Goal: Task Accomplishment & Management: Complete application form

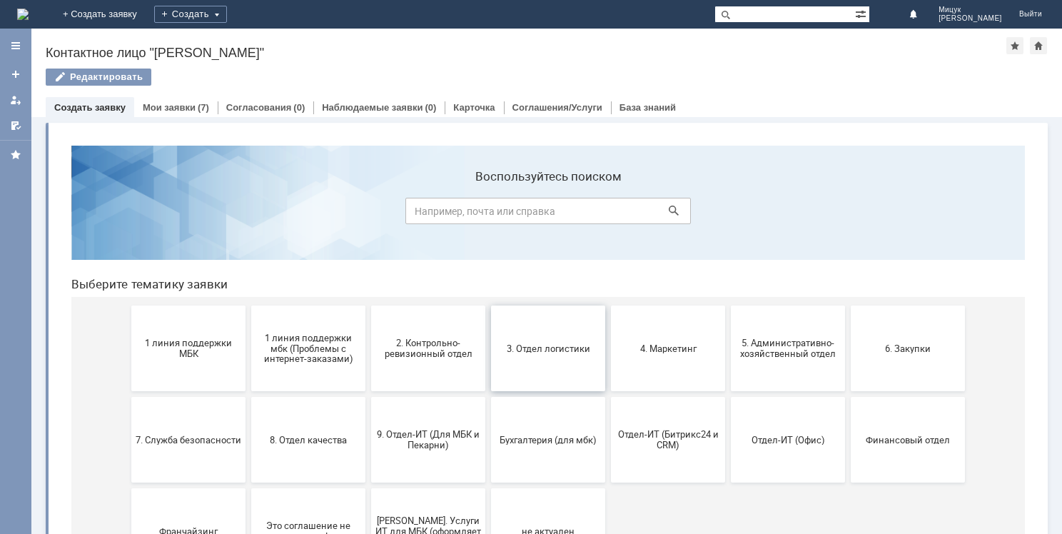
click at [545, 347] on span "3. Отдел логистики" at bounding box center [548, 347] width 106 height 11
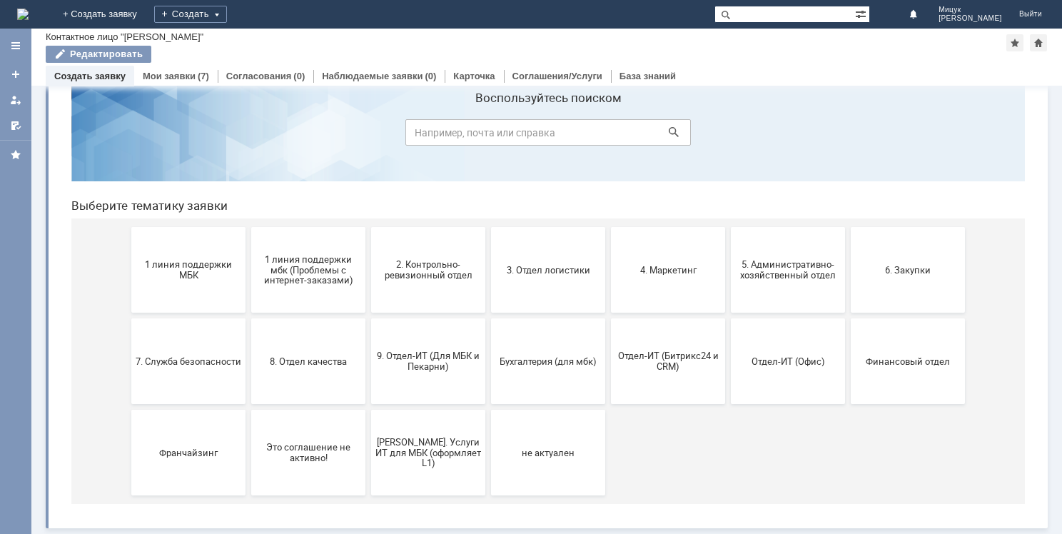
scroll to position [47, 0]
drag, startPoint x: 910, startPoint y: 360, endPoint x: 923, endPoint y: 402, distance: 43.8
click at [910, 360] on span "Финансовый отдел" at bounding box center [908, 360] width 106 height 11
click at [681, 269] on span "4. Маркетинг" at bounding box center [668, 269] width 106 height 11
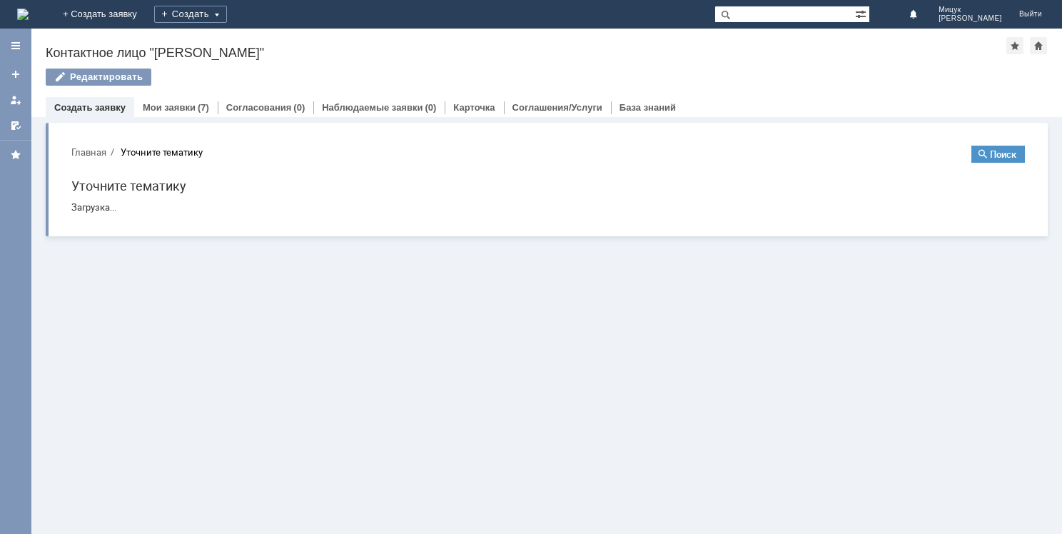
scroll to position [0, 0]
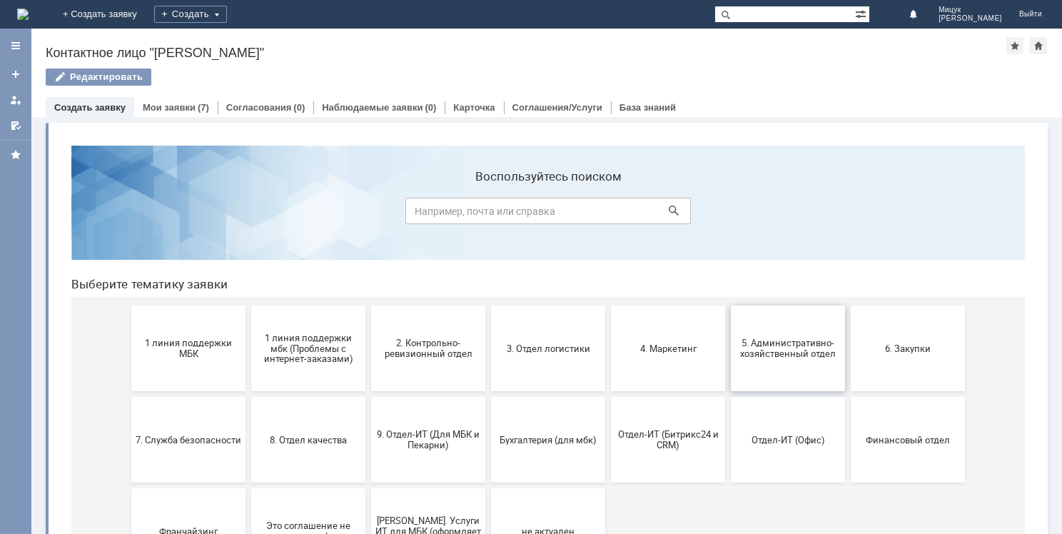
click at [769, 344] on span "5. Административно-хозяйственный отдел" at bounding box center [788, 347] width 106 height 21
click at [410, 355] on span "2. Контрольно-ревизионный отдел" at bounding box center [428, 347] width 106 height 21
click at [551, 351] on span "3. Отдел логистики" at bounding box center [548, 347] width 106 height 11
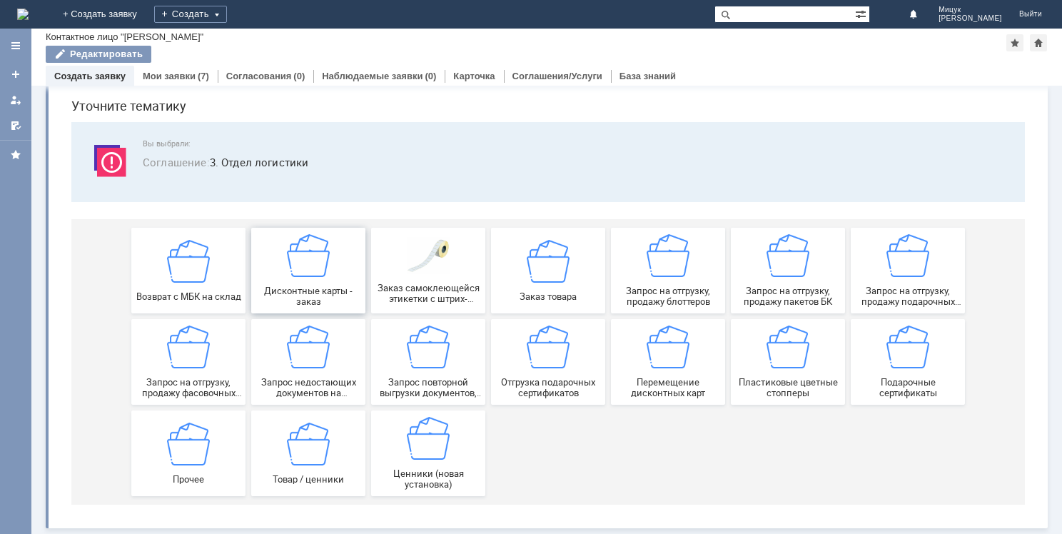
scroll to position [49, 0]
click at [548, 283] on div "Заказ товара" at bounding box center [548, 270] width 106 height 62
click at [198, 452] on img at bounding box center [188, 443] width 43 height 43
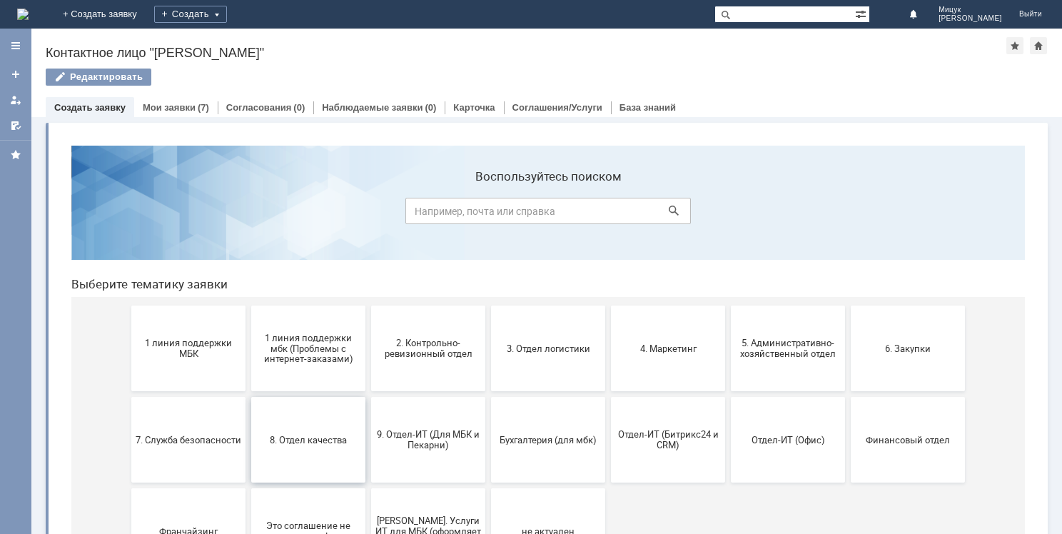
click at [315, 439] on span "8. Отдел качества" at bounding box center [308, 439] width 106 height 11
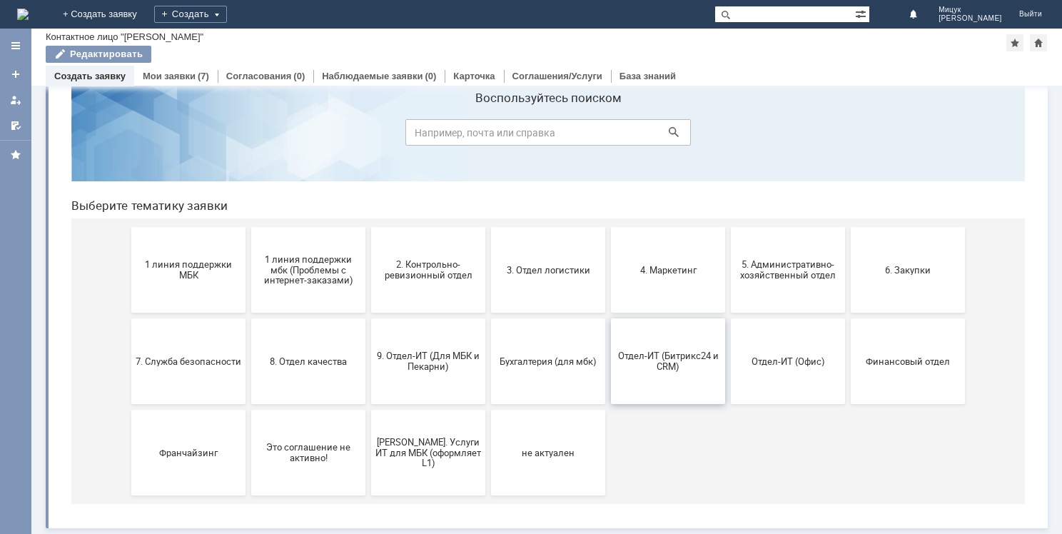
scroll to position [47, 0]
click at [542, 270] on span "3. Отдел логистики" at bounding box center [548, 269] width 106 height 11
click at [556, 356] on span "Бухгалтерия (для мбк)" at bounding box center [548, 360] width 106 height 11
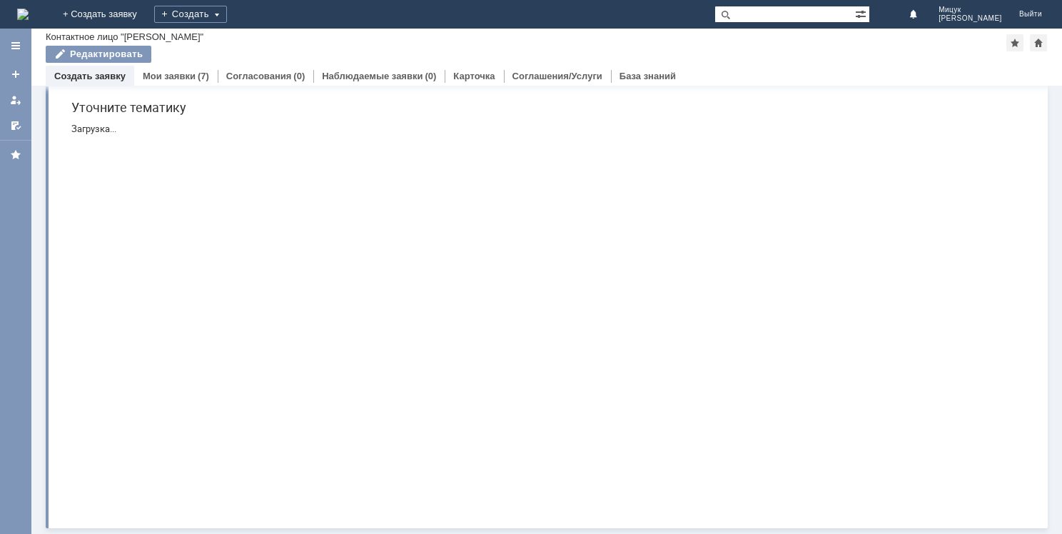
scroll to position [0, 0]
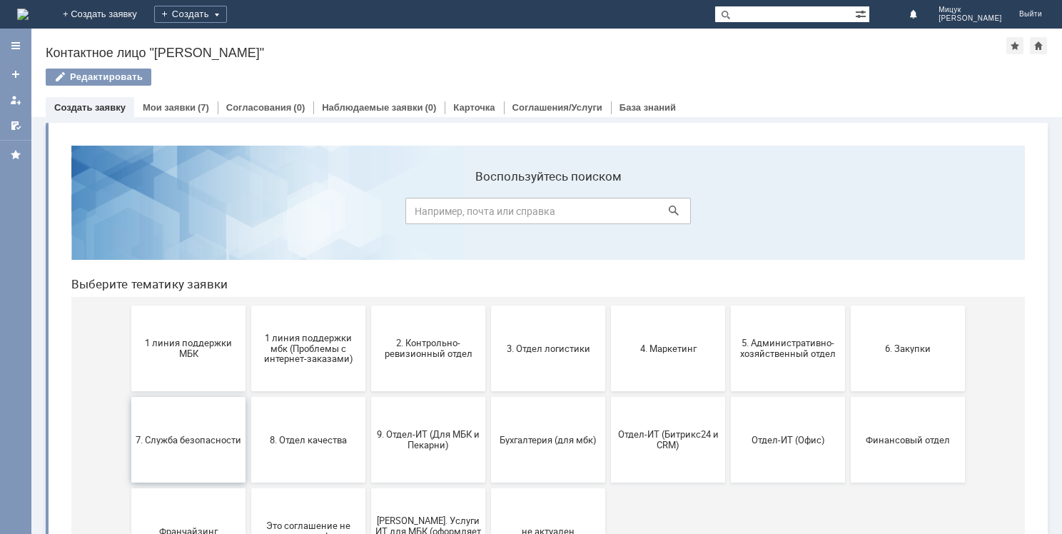
drag, startPoint x: 223, startPoint y: 420, endPoint x: 281, endPoint y: 551, distance: 143.7
click at [223, 420] on button "7. Служба безопасности" at bounding box center [188, 440] width 114 height 86
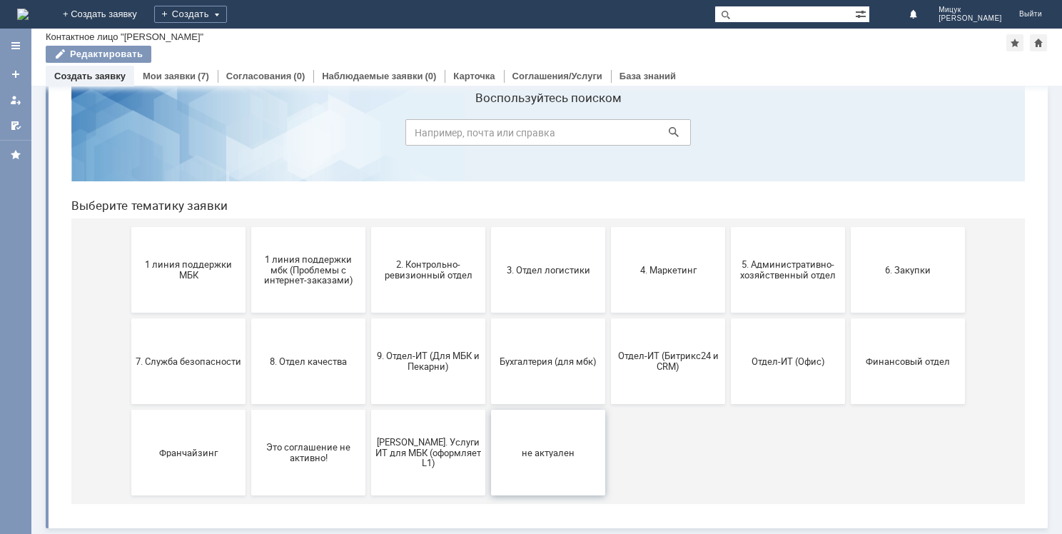
scroll to position [47, 0]
click at [899, 274] on span "6. Закупки" at bounding box center [908, 269] width 106 height 11
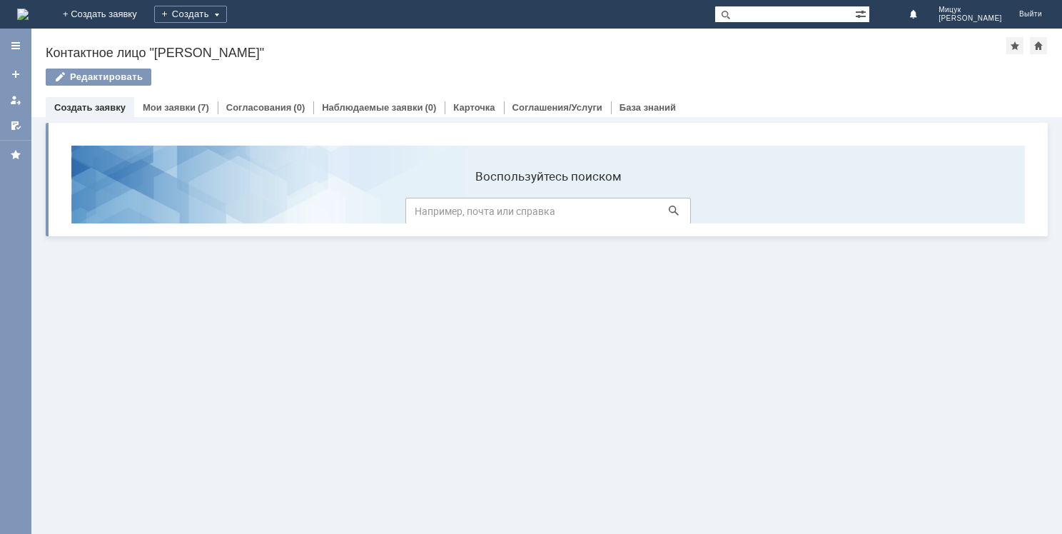
scroll to position [0, 0]
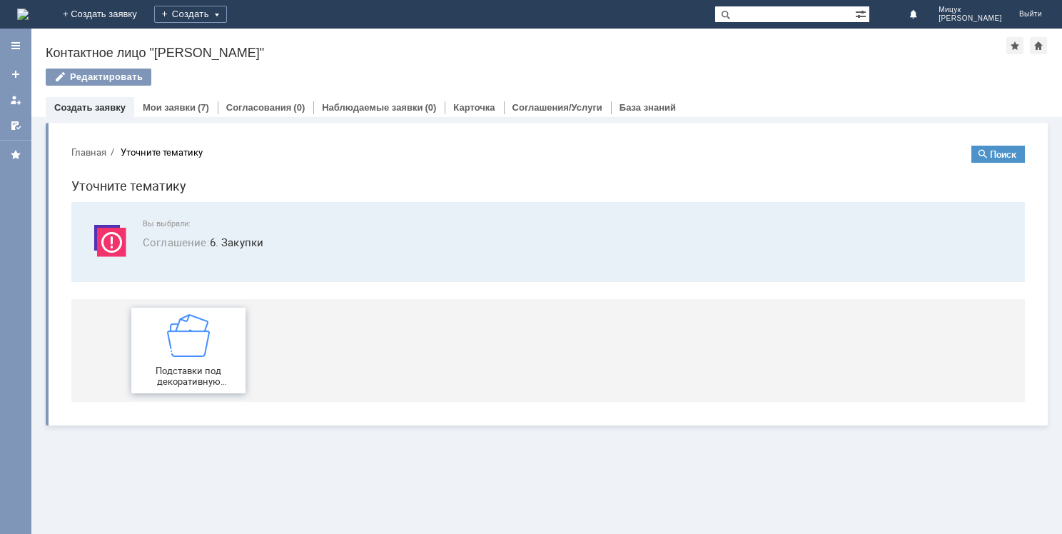
click at [193, 345] on img at bounding box center [188, 335] width 43 height 43
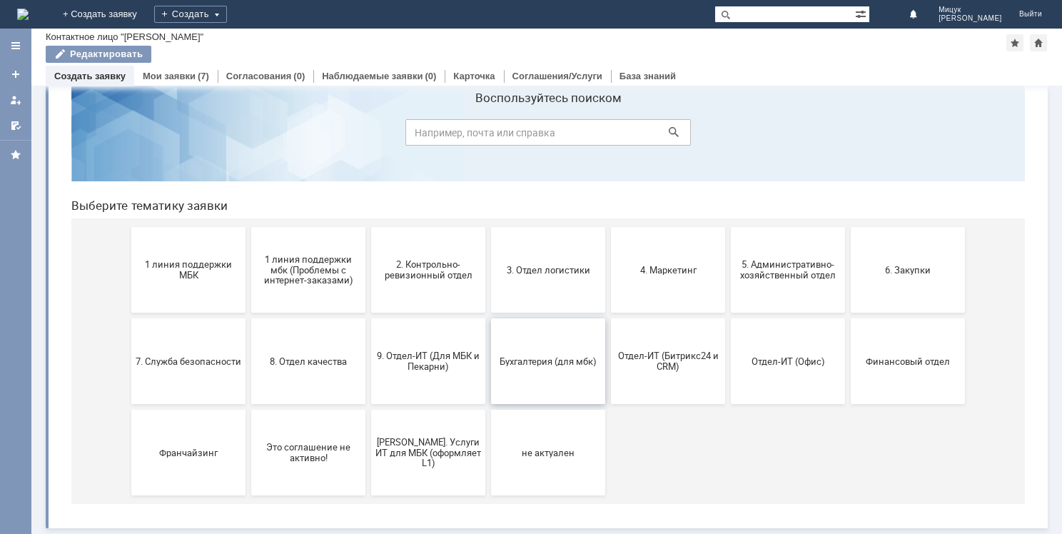
scroll to position [47, 0]
click at [172, 80] on link "Мои заявки" at bounding box center [169, 76] width 53 height 11
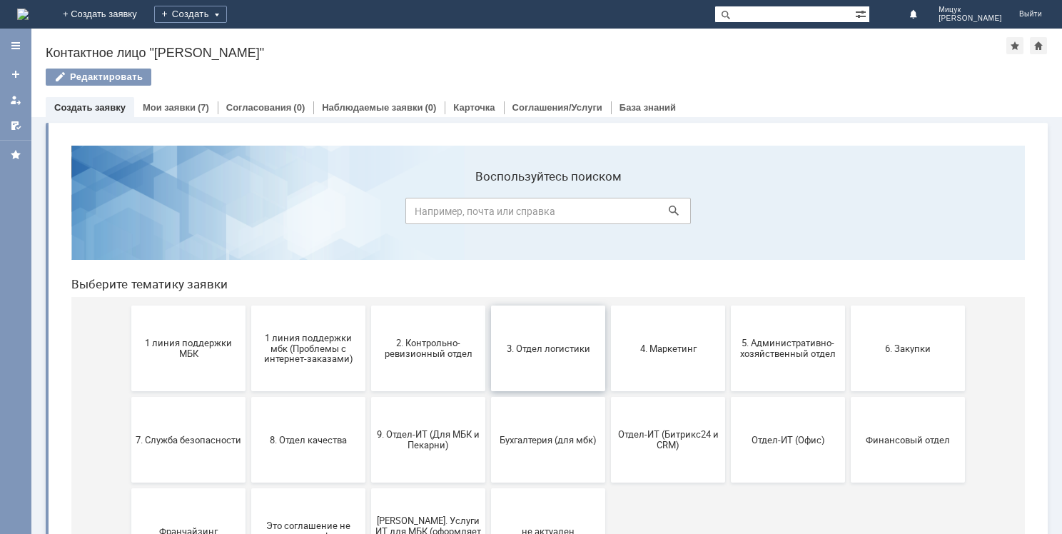
click at [575, 352] on span "3. Отдел логистики" at bounding box center [548, 347] width 106 height 11
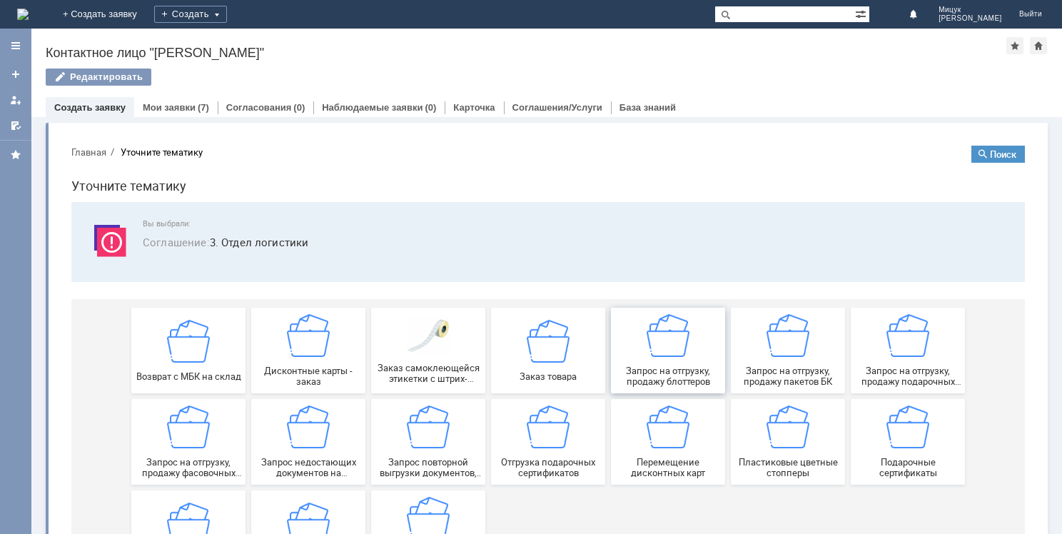
click at [676, 342] on img at bounding box center [667, 335] width 43 height 43
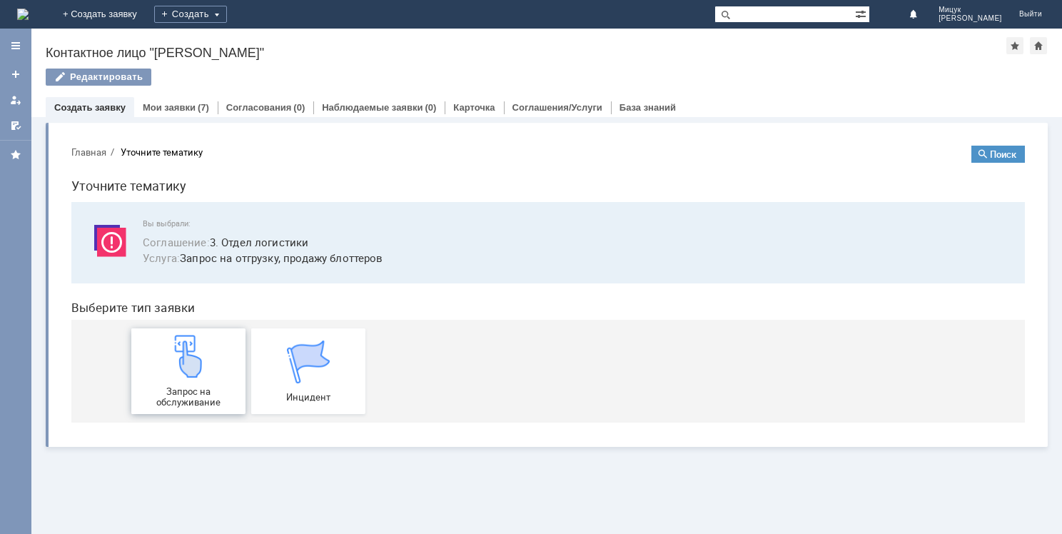
click at [200, 364] on img at bounding box center [188, 356] width 43 height 43
click at [168, 111] on link "Мои заявки" at bounding box center [169, 107] width 53 height 11
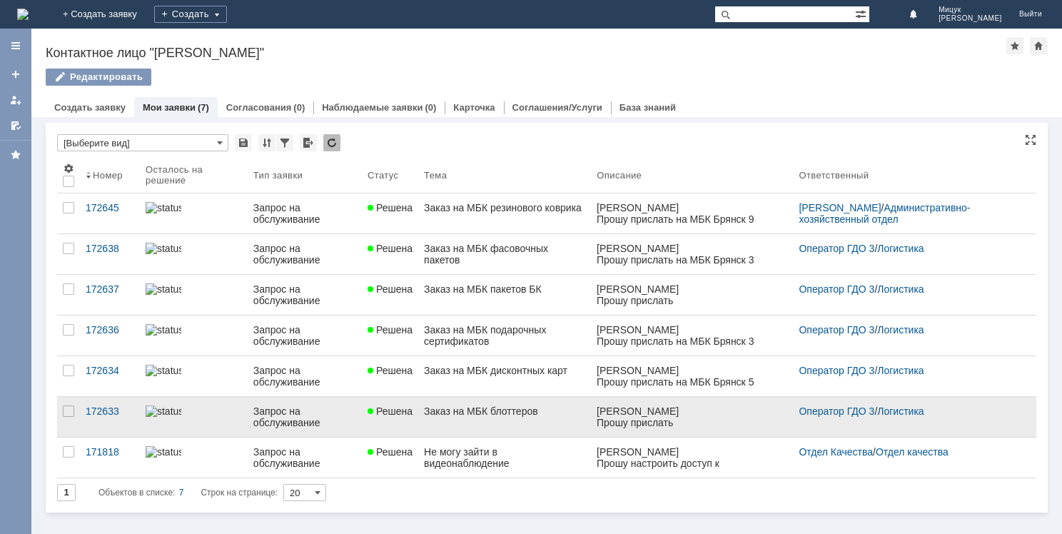
click at [457, 417] on link "Заказ на МБК блоттеров" at bounding box center [504, 417] width 173 height 40
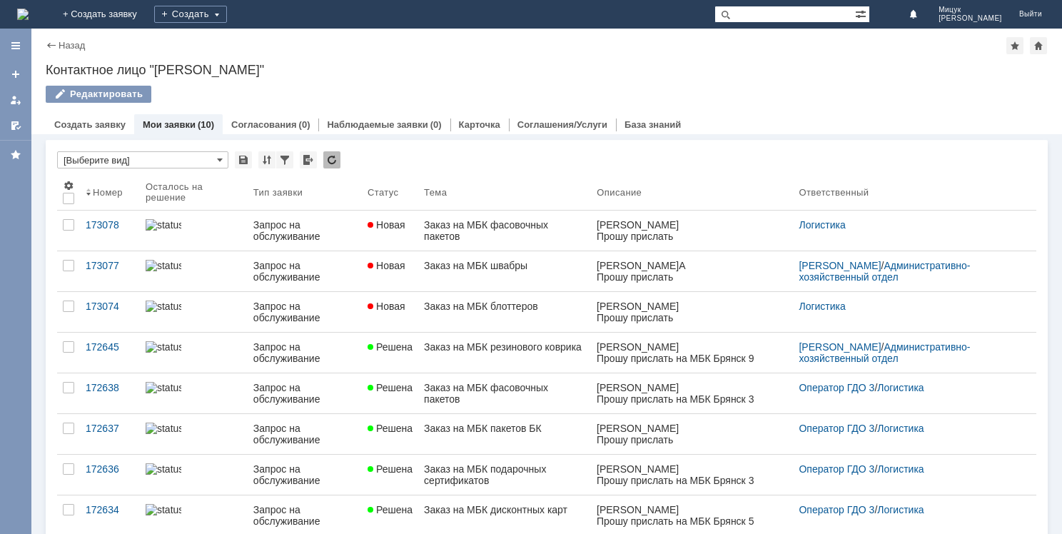
click at [51, 48] on div "Назад" at bounding box center [65, 45] width 39 height 11
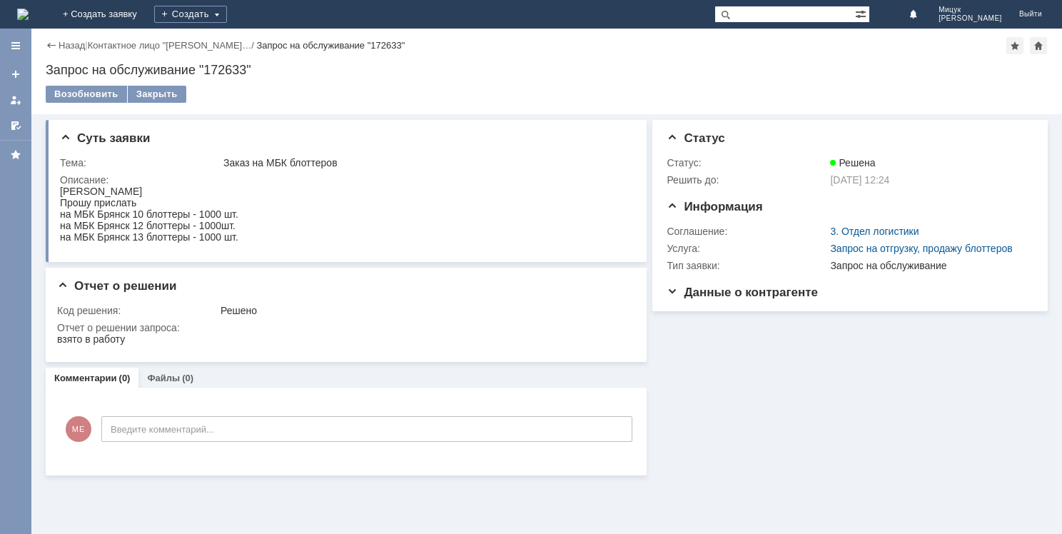
click at [66, 39] on div "Назад | Контактное лицо "Мицук Екатери… / Запрос на обслуживание "172633"" at bounding box center [547, 45] width 1002 height 17
click at [66, 41] on link "Назад" at bounding box center [72, 45] width 26 height 11
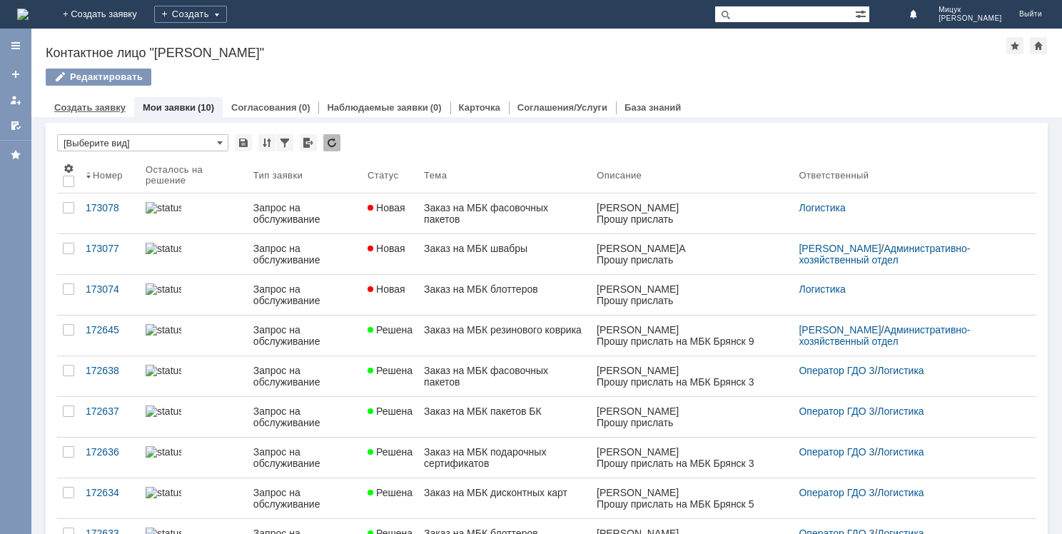
click at [116, 113] on div "Создать заявку" at bounding box center [90, 107] width 88 height 21
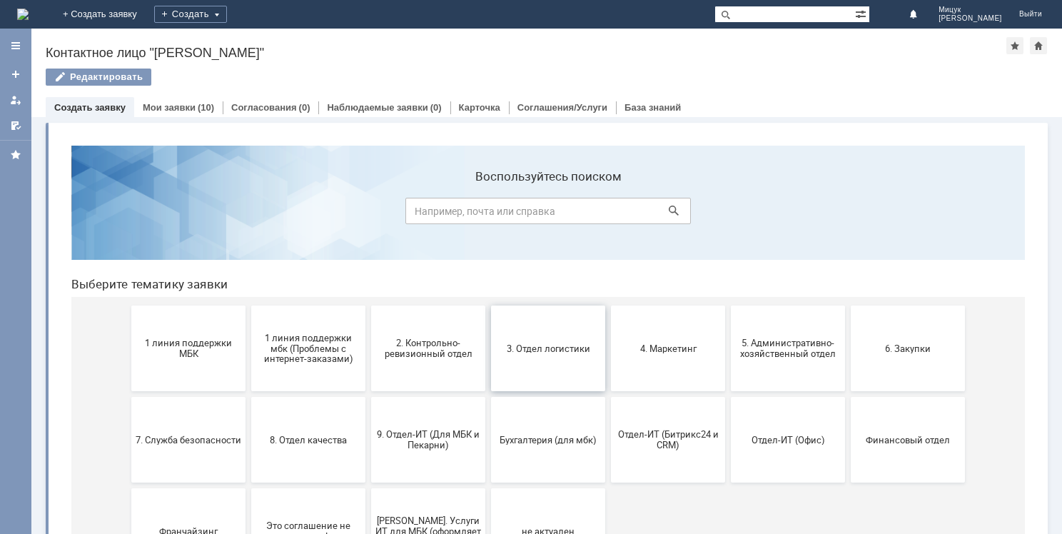
click at [557, 347] on span "3. Отдел логистики" at bounding box center [548, 347] width 106 height 11
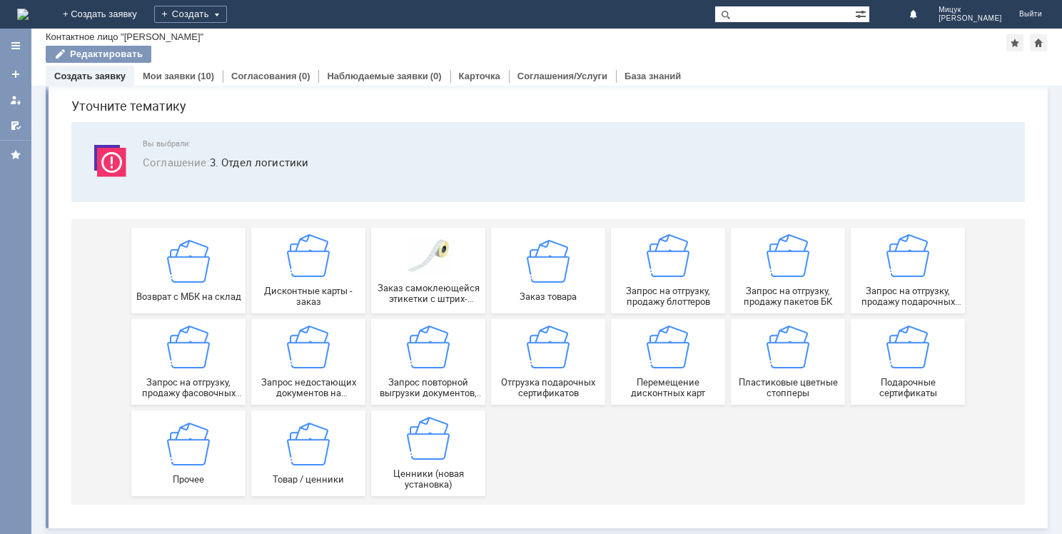
scroll to position [49, 0]
click at [791, 263] on img at bounding box center [787, 255] width 43 height 43
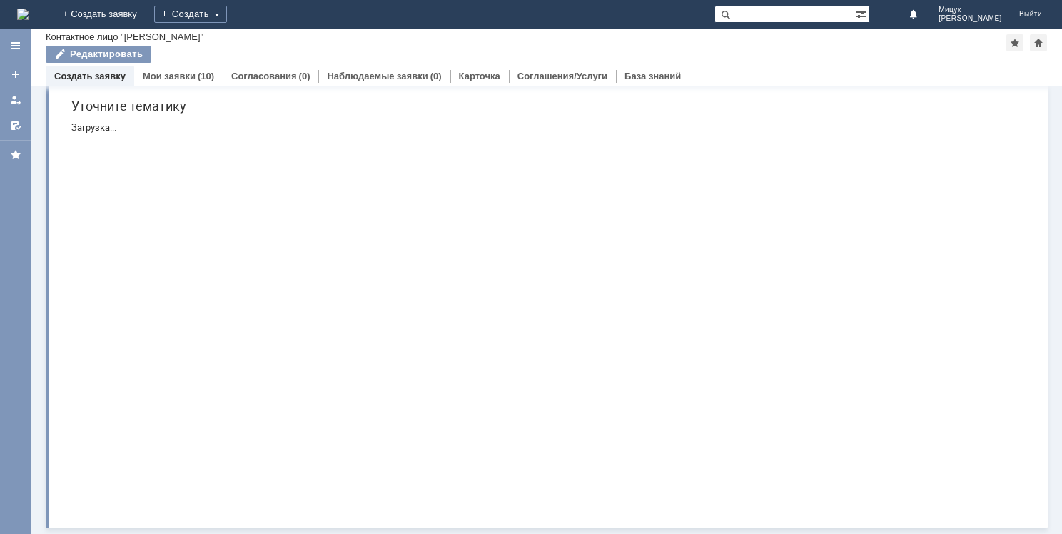
scroll to position [0, 0]
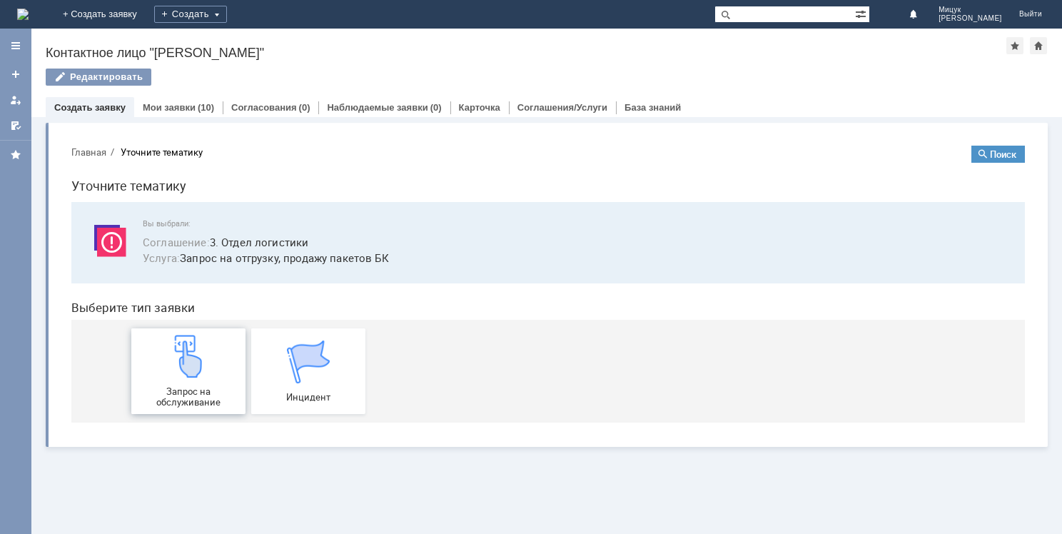
click at [196, 352] on img at bounding box center [188, 356] width 43 height 43
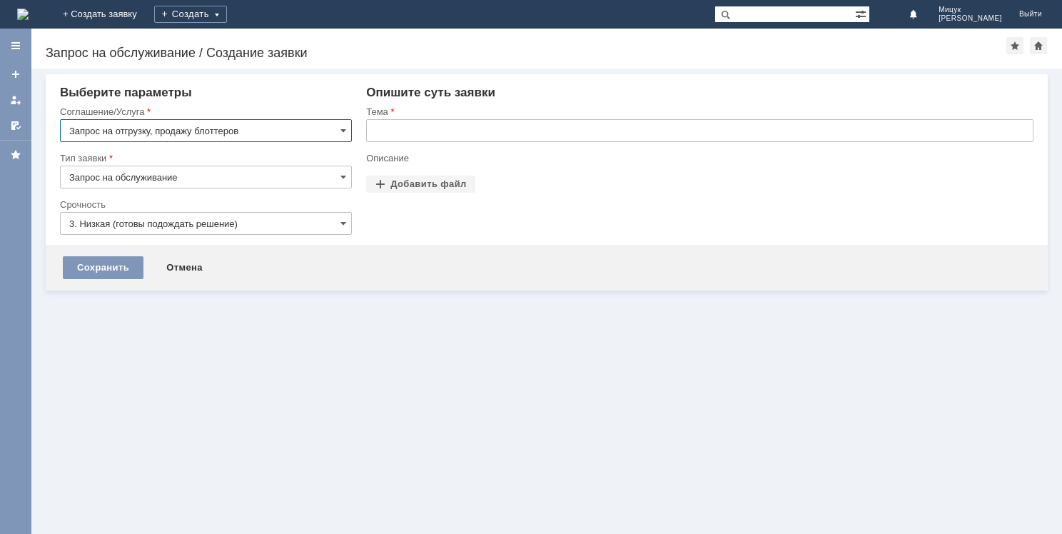
click at [217, 177] on input "Запрос на обслуживание" at bounding box center [206, 177] width 292 height 23
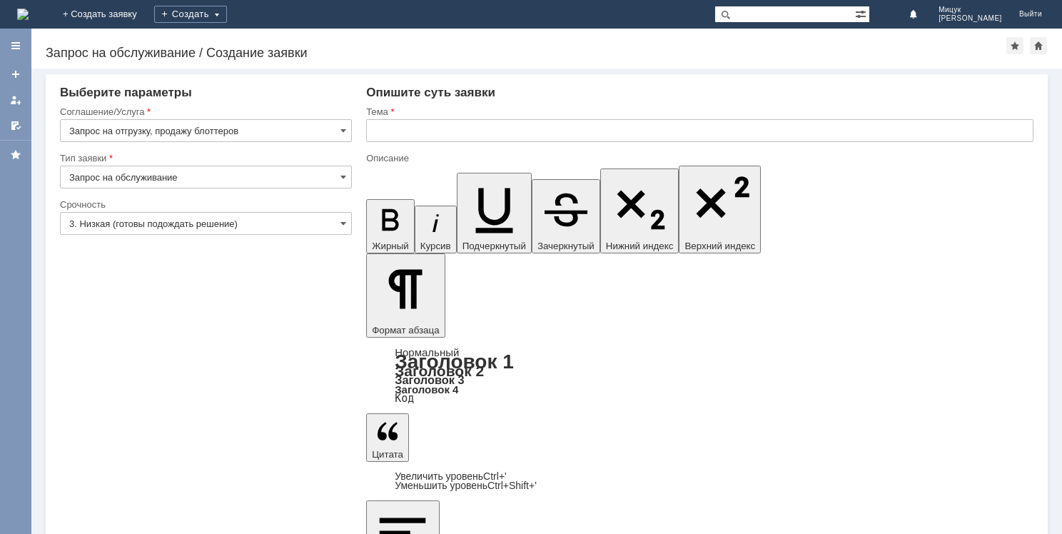
type input "Запрос на обслуживание"
click at [184, 218] on input "3. Низкая (готовы подождать решение)" at bounding box center [206, 223] width 292 height 23
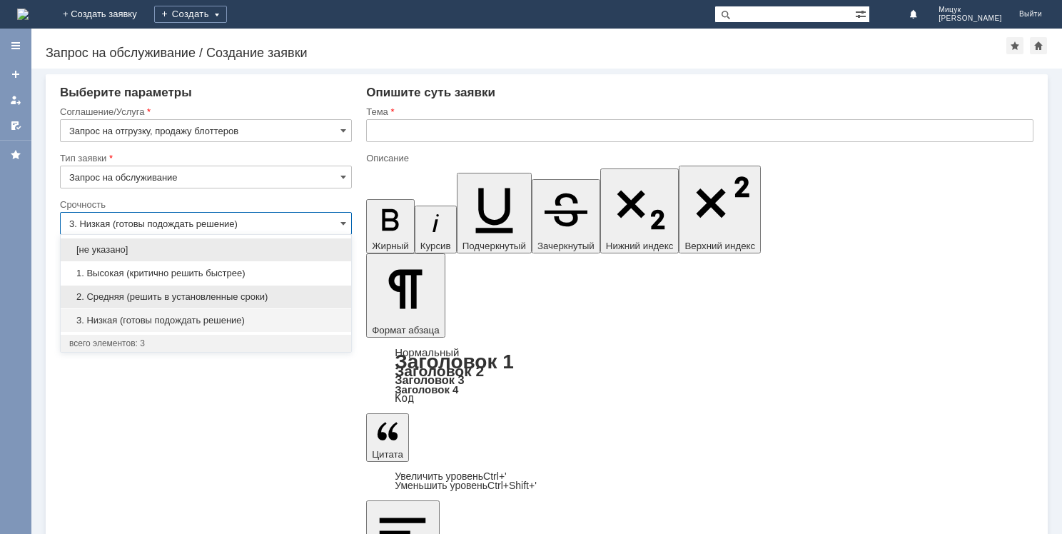
click at [202, 292] on span "2. Средняя (решить в установленные сроки)" at bounding box center [205, 296] width 273 height 11
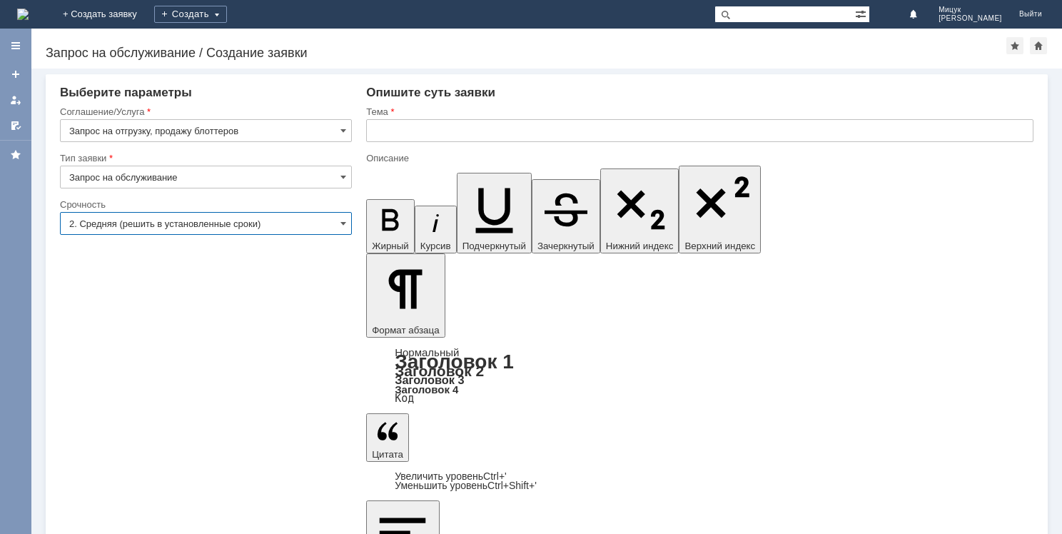
type input "2. Средняя (решить в установленные сроки)"
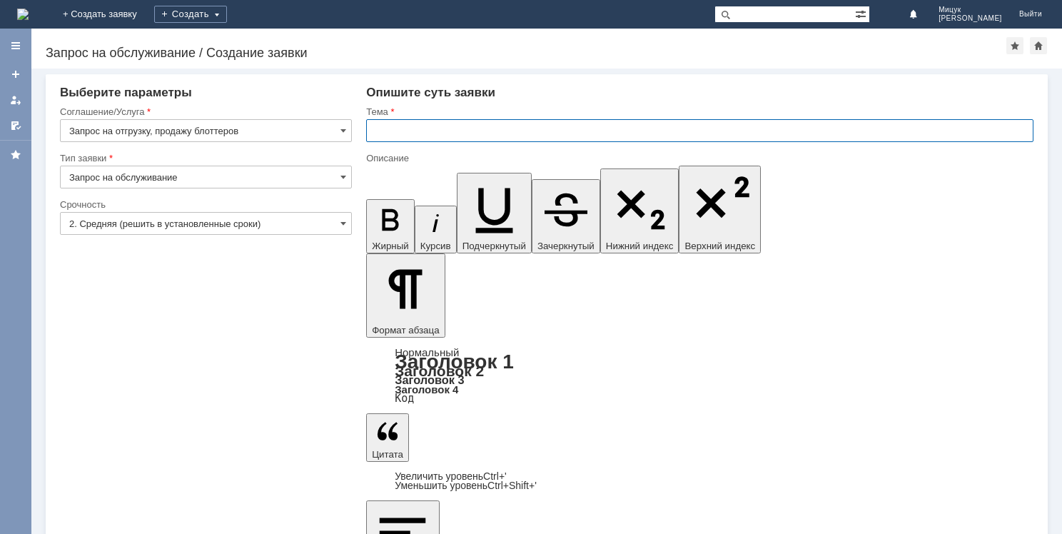
click at [430, 129] on input "text" at bounding box center [699, 130] width 667 height 23
click at [502, 130] on input "Заказ блоттеров на МБК" at bounding box center [699, 130] width 667 height 23
type input "Заказ на МБК блоттеров"
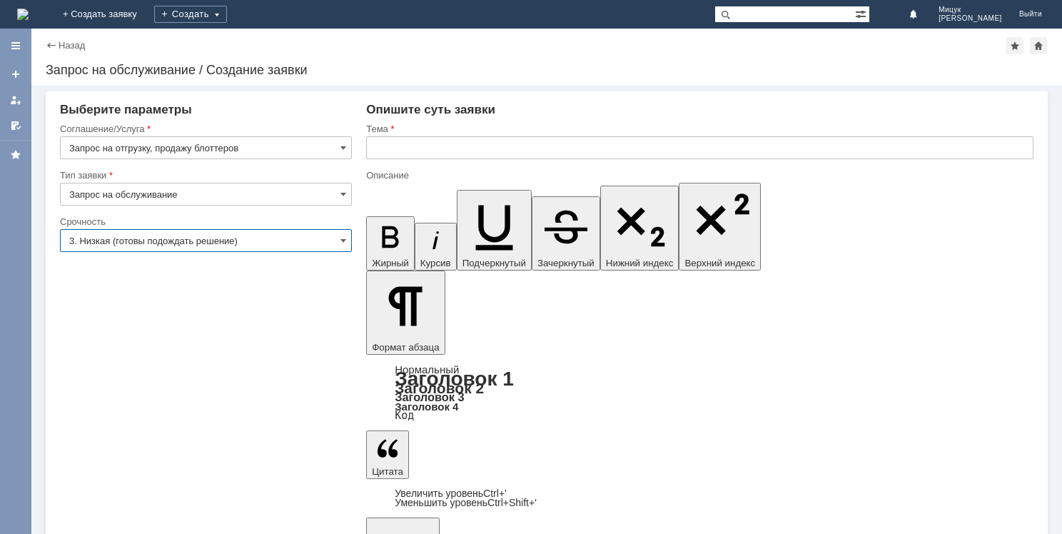
click at [206, 240] on input "3. Низкая (готовы подождать решение)" at bounding box center [206, 240] width 292 height 23
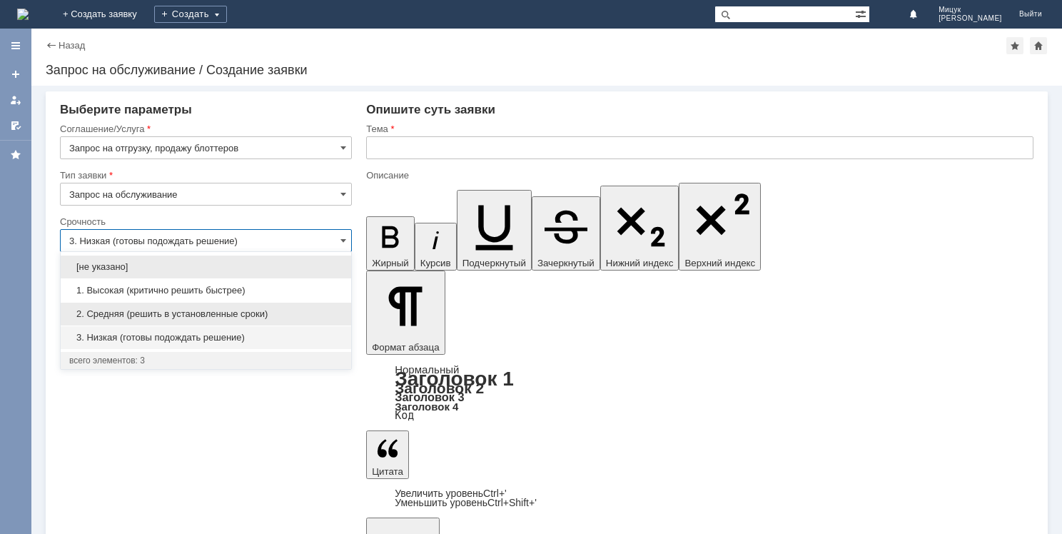
click at [201, 314] on span "2. Средняя (решить в установленные сроки)" at bounding box center [205, 313] width 273 height 11
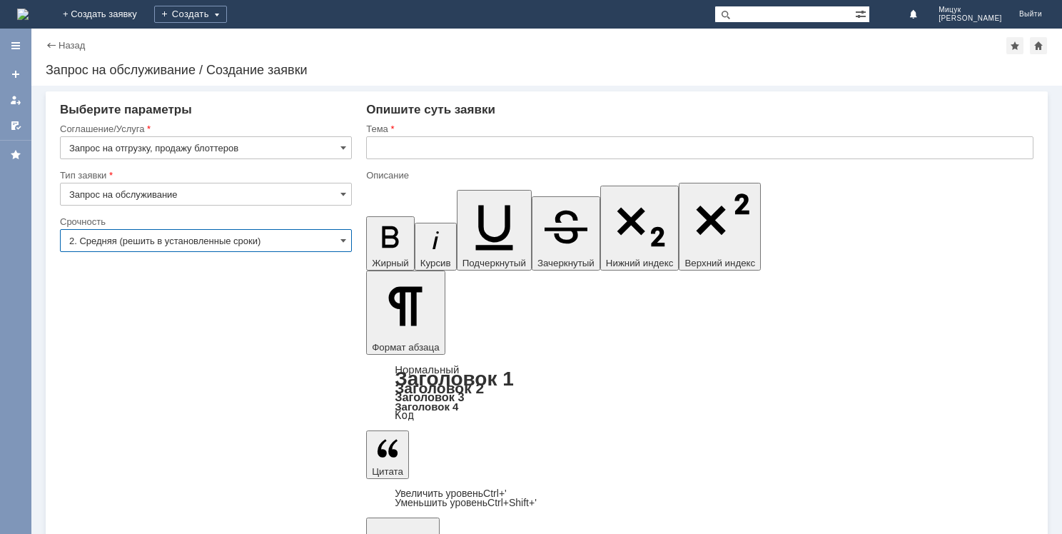
type input "2. Средняя (решить в установленные сроки)"
click at [48, 51] on div "Назад | Запрос на обслуживание / Создание заявки" at bounding box center [547, 45] width 1002 height 17
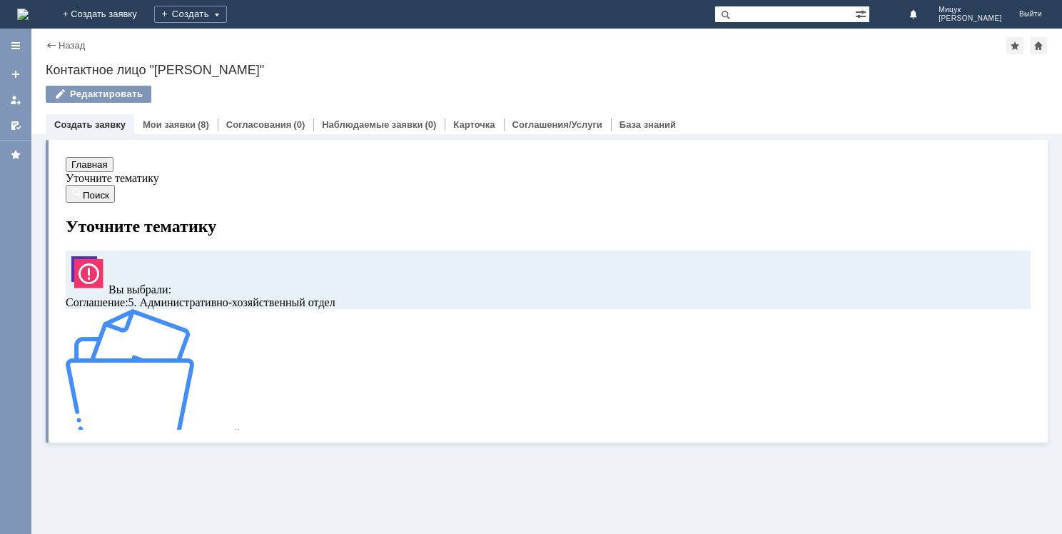
click at [200, 442] on img at bounding box center [135, 506] width 128 height 128
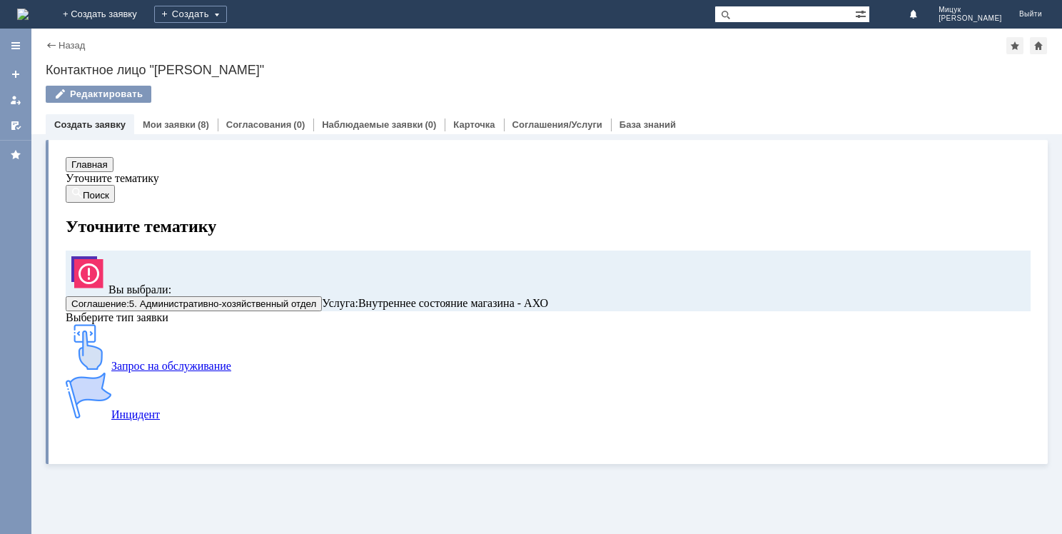
click at [111, 370] on img at bounding box center [89, 347] width 46 height 46
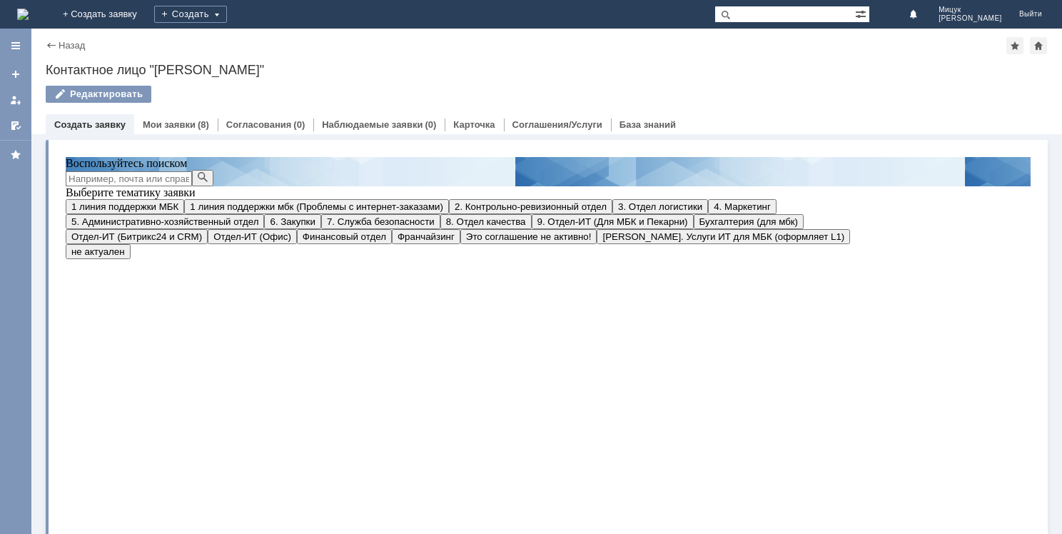
click at [618, 212] on span "3. Отдел логистики" at bounding box center [660, 206] width 84 height 11
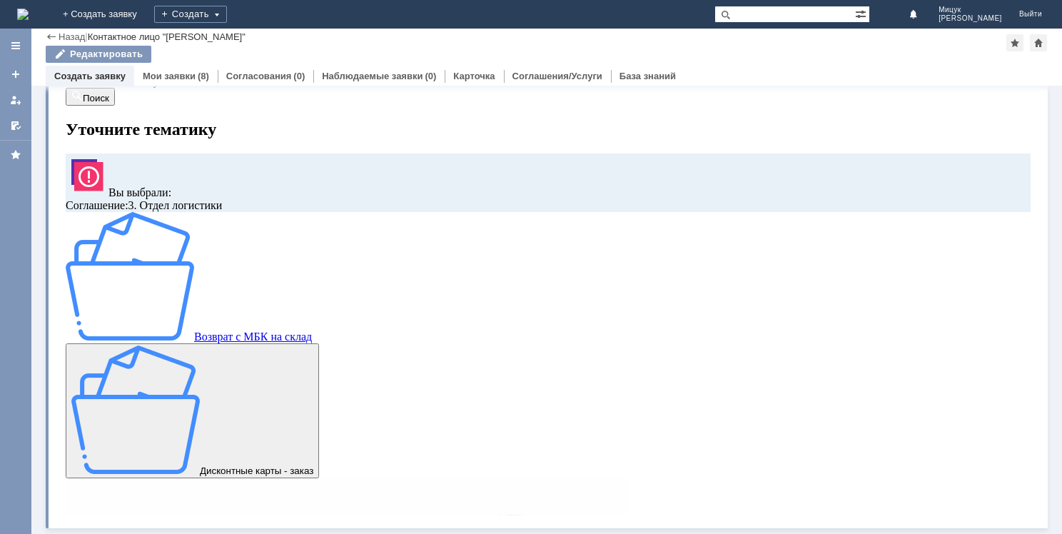
scroll to position [49, 0]
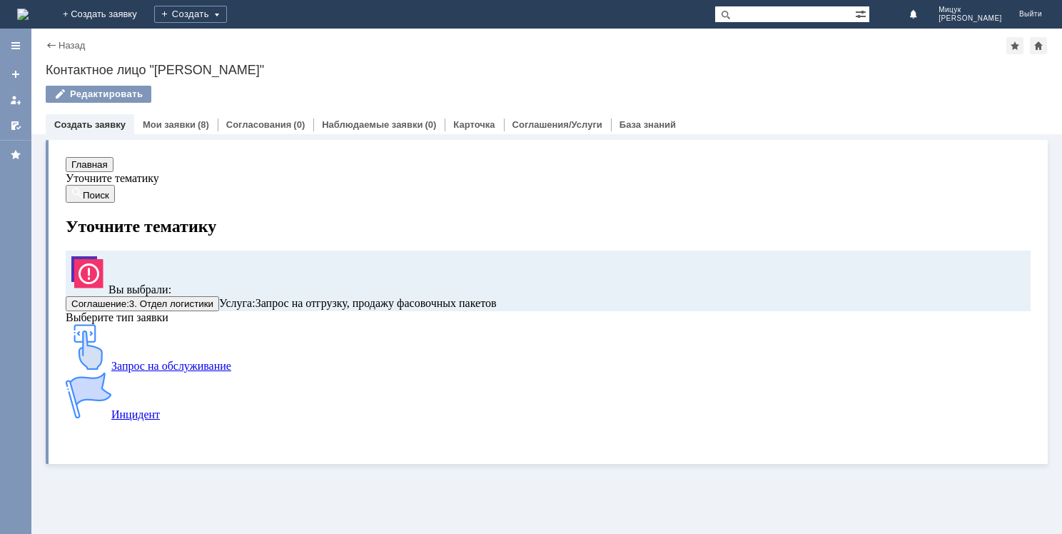
scroll to position [0, 0]
click at [111, 370] on img at bounding box center [89, 347] width 46 height 46
click at [57, 43] on div "Назад" at bounding box center [65, 45] width 39 height 11
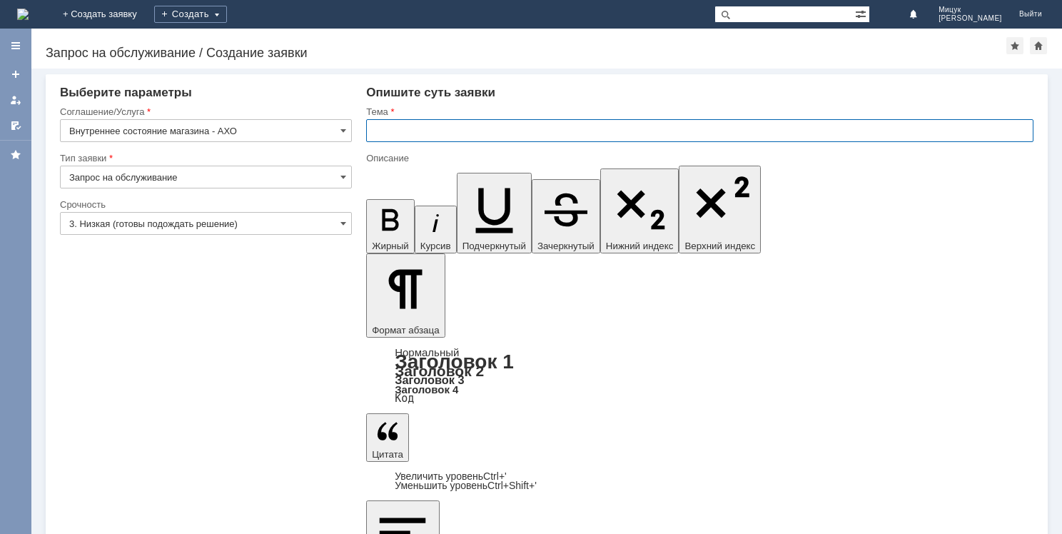
click at [414, 131] on input "text" at bounding box center [699, 130] width 667 height 23
click at [168, 223] on input "3. Низкая (готовы подождать решение)" at bounding box center [206, 223] width 292 height 23
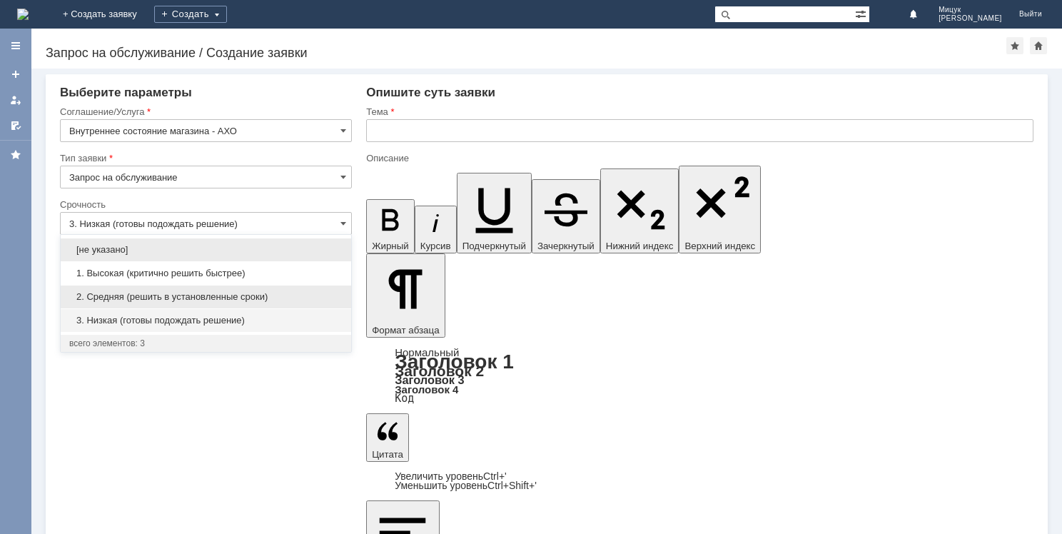
click at [176, 295] on span "2. Средняя (решить в установленные сроки)" at bounding box center [205, 296] width 273 height 11
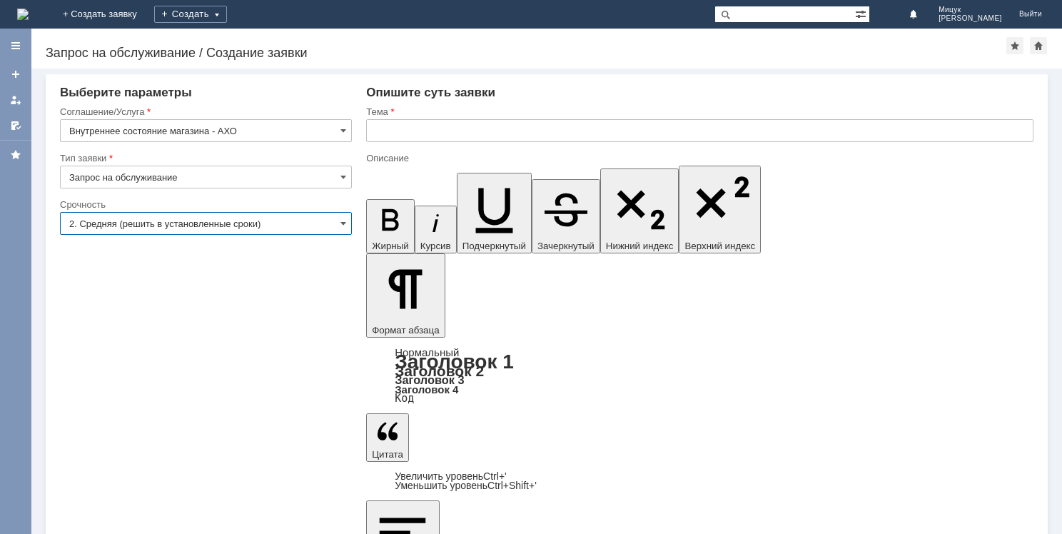
type input "2. Средняя (решить в установленные сроки)"
click at [425, 133] on input "text" at bounding box center [699, 130] width 667 height 23
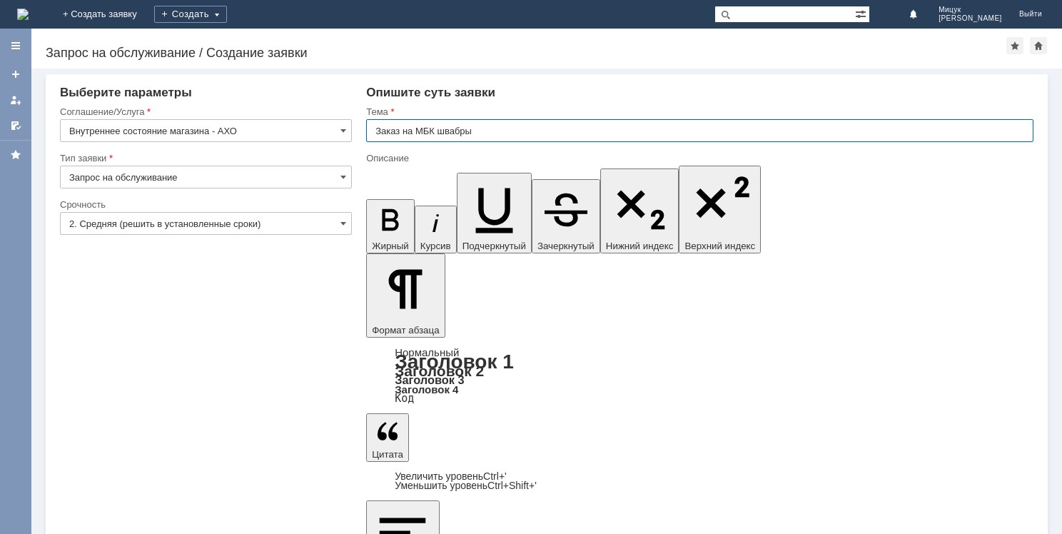
type input "Заказ на МБК швабры"
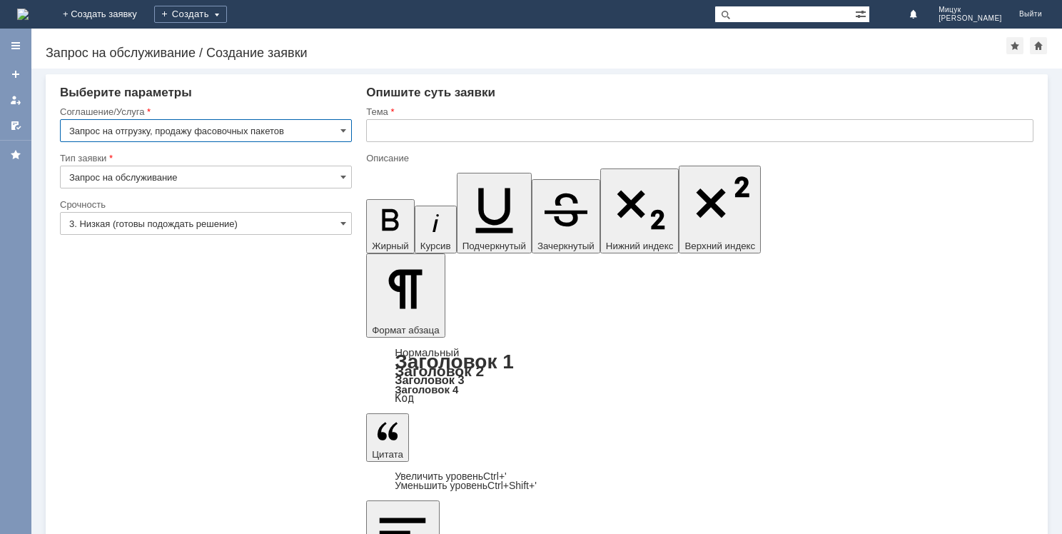
click at [215, 219] on input "3. Низкая (готовы подождать решение)" at bounding box center [206, 223] width 292 height 23
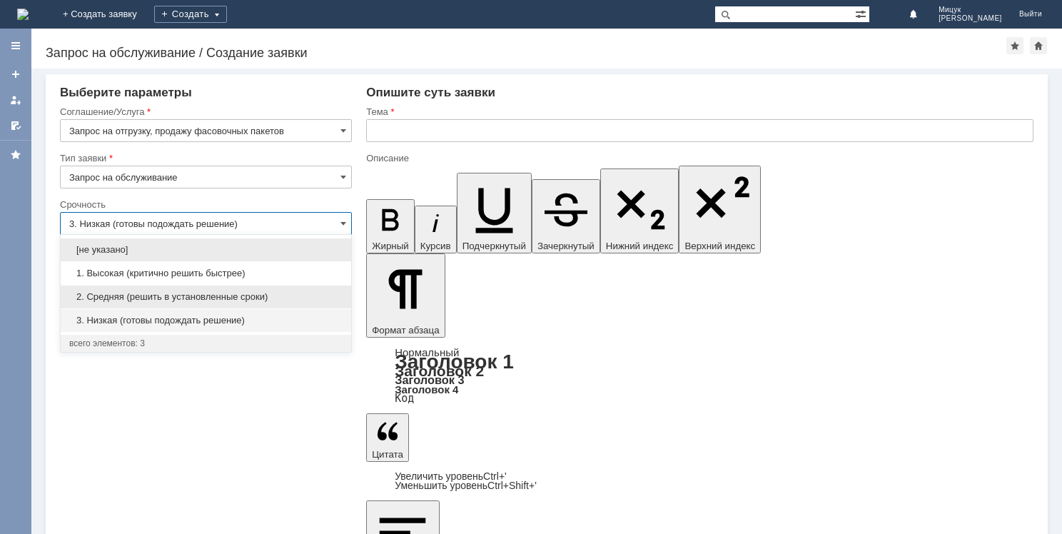
click at [205, 295] on span "2. Средняя (решить в установленные сроки)" at bounding box center [205, 296] width 273 height 11
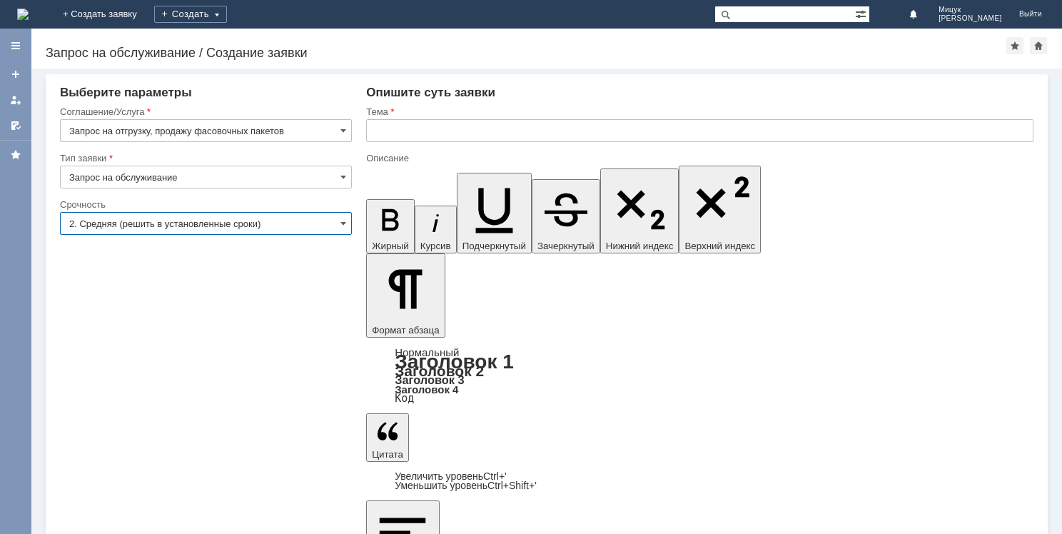
type input "2. Средняя (решить в установленные сроки)"
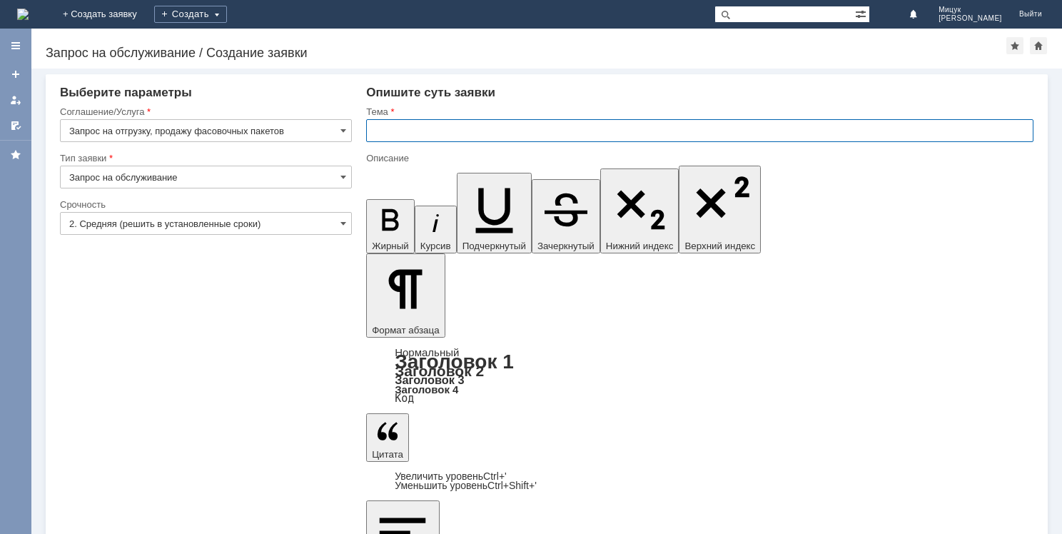
click at [421, 128] on input "text" at bounding box center [699, 130] width 667 height 23
type input "Заказ на МБК фасовочных пакетов"
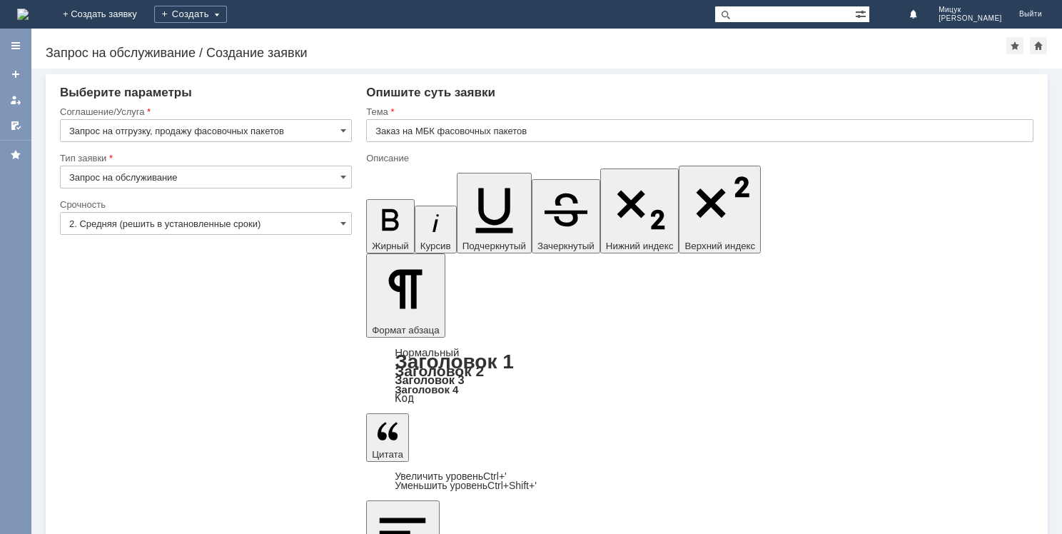
click at [251, 224] on input "3. Низкая (готовы подождать решение)" at bounding box center [206, 223] width 292 height 23
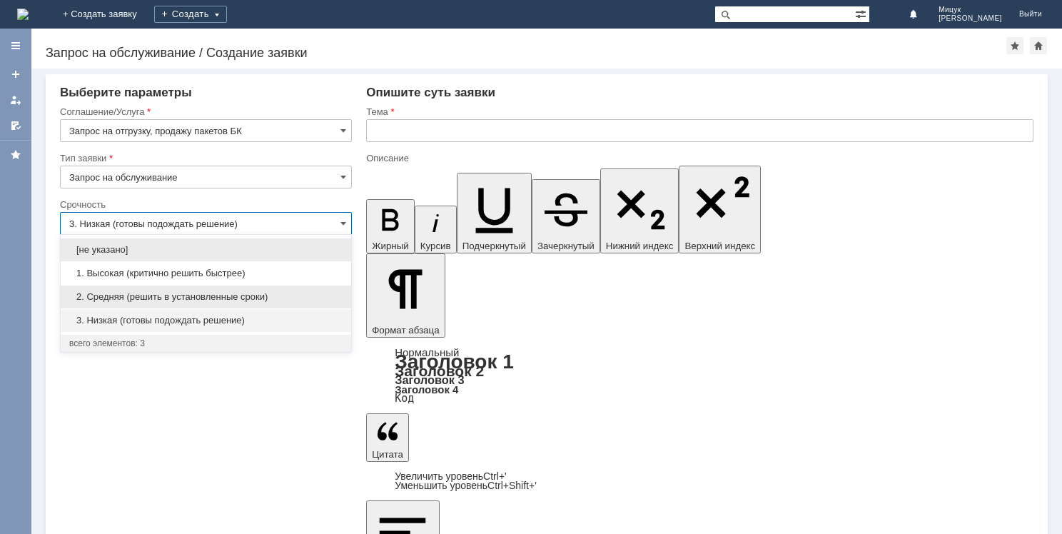
click at [249, 291] on div "2. Средняя (решить в установленные сроки)" at bounding box center [206, 296] width 290 height 23
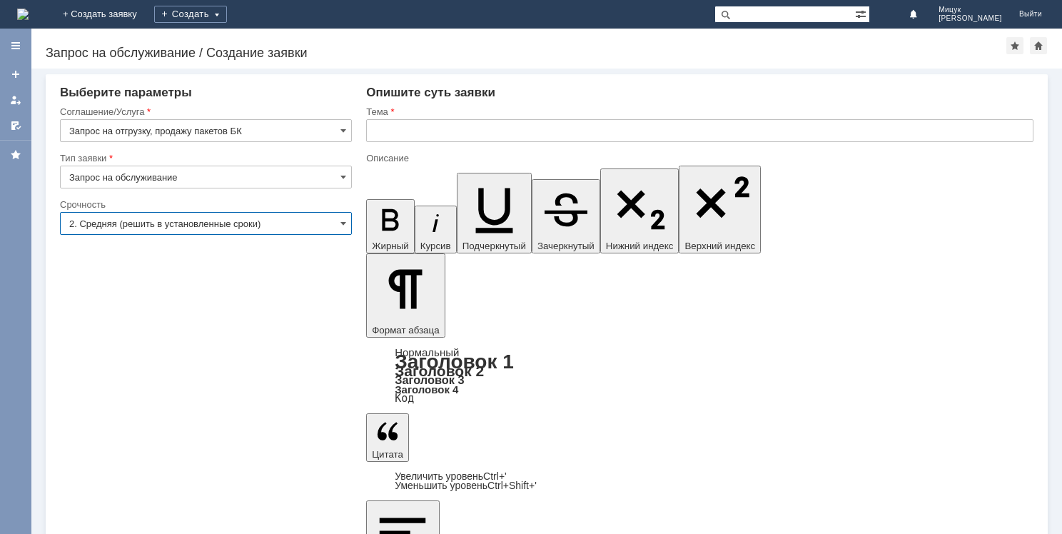
type input "2. Средняя (решить в установленные сроки)"
click at [545, 123] on input "text" at bounding box center [699, 130] width 667 height 23
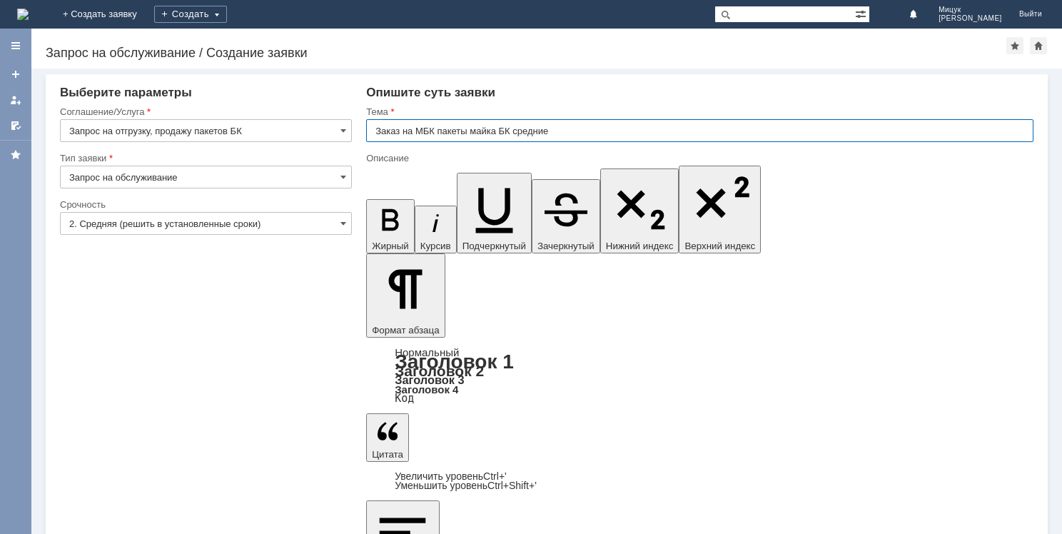
type input "Заказ на МБК пакеты майка БК средние"
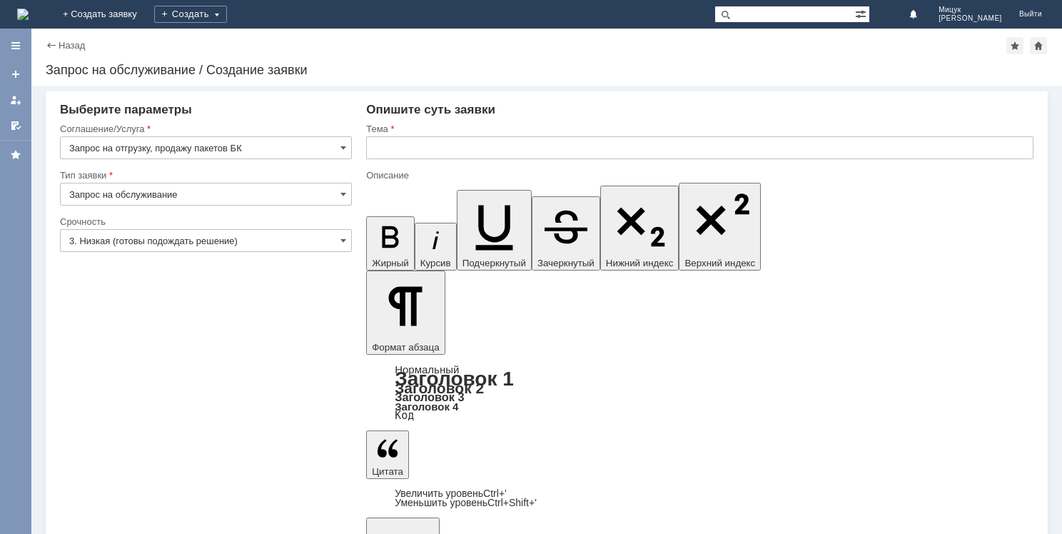
click at [57, 47] on div "Назад" at bounding box center [65, 45] width 39 height 11
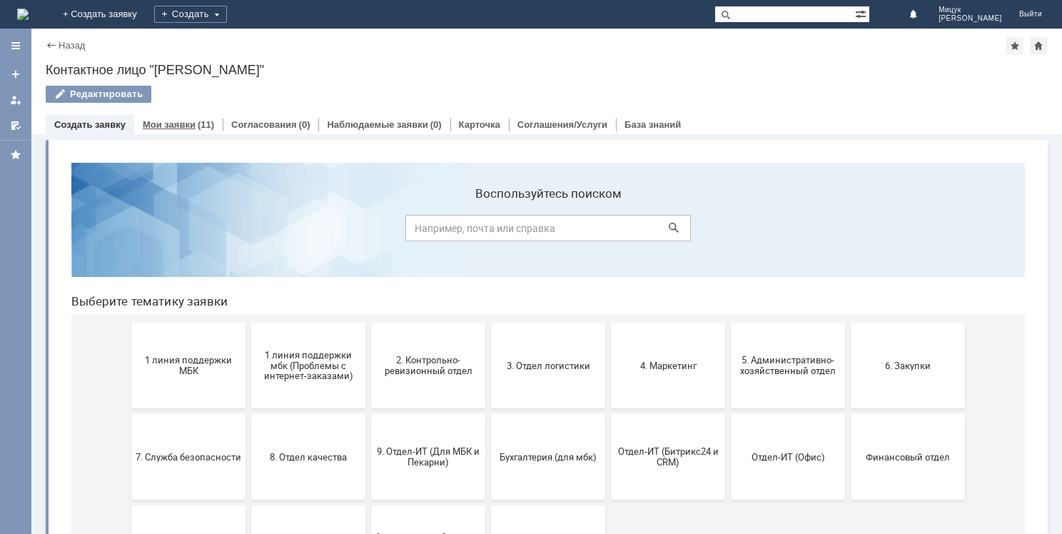
click at [178, 127] on link "Мои заявки" at bounding box center [169, 124] width 53 height 11
click at [508, 351] on button "3. Отдел логистики" at bounding box center [548, 365] width 114 height 86
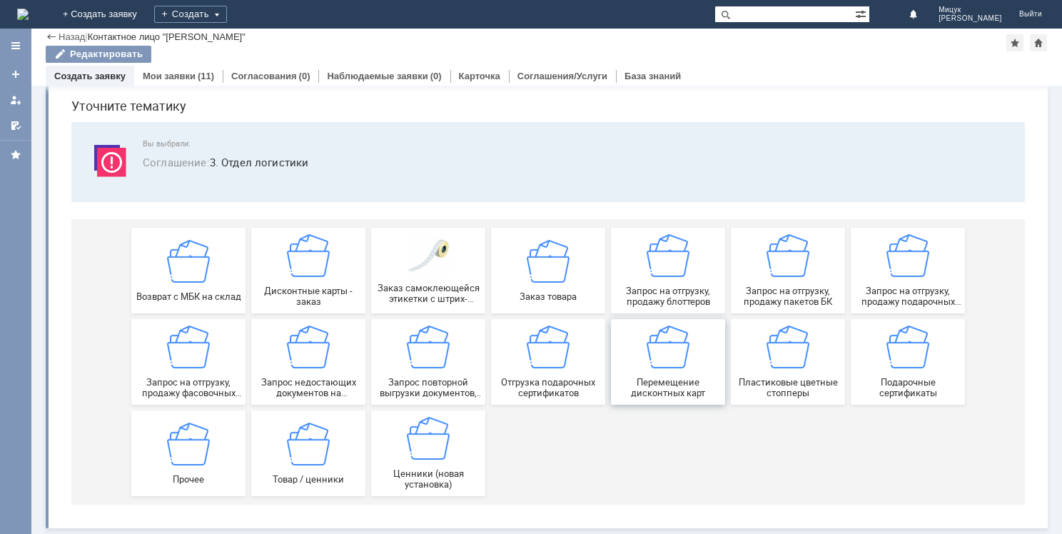
scroll to position [49, 0]
click at [193, 351] on img at bounding box center [188, 346] width 43 height 43
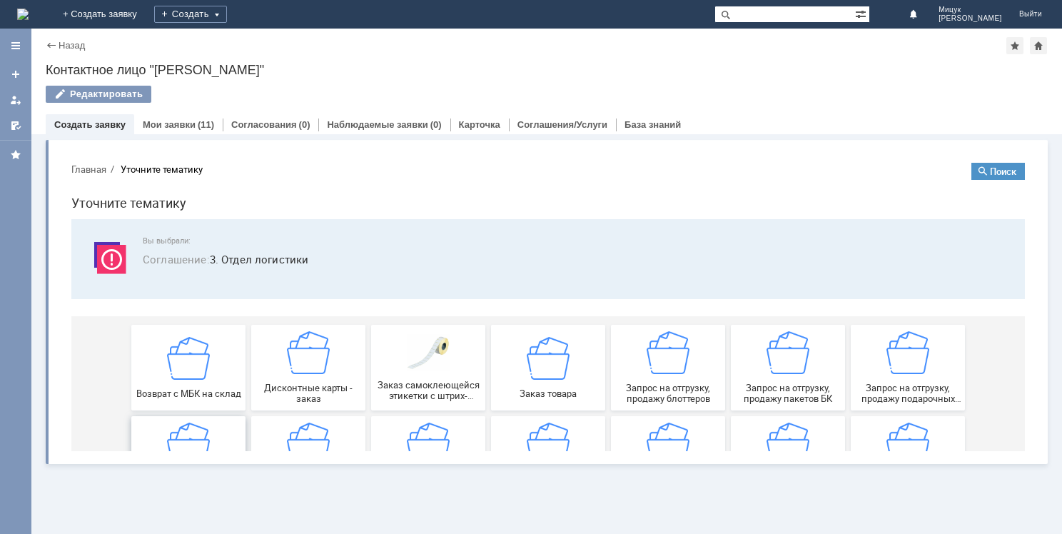
scroll to position [0, 0]
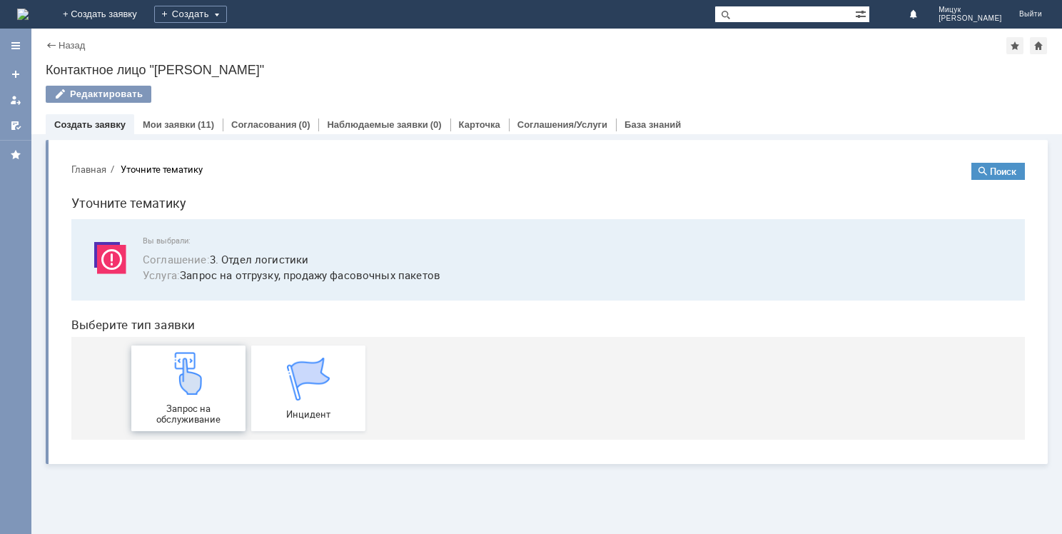
click at [198, 383] on img at bounding box center [188, 373] width 43 height 43
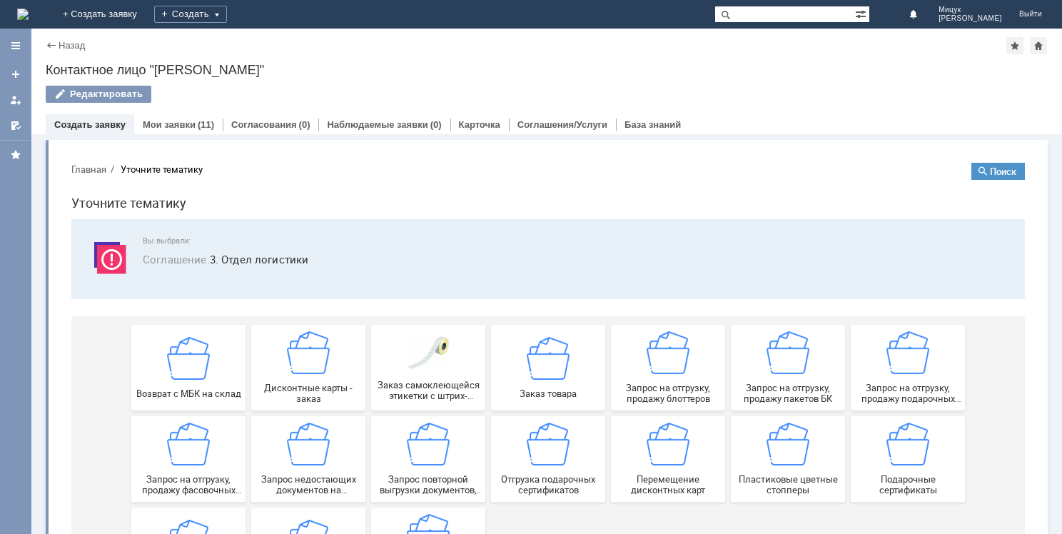
click at [792, 370] on img at bounding box center [787, 352] width 43 height 43
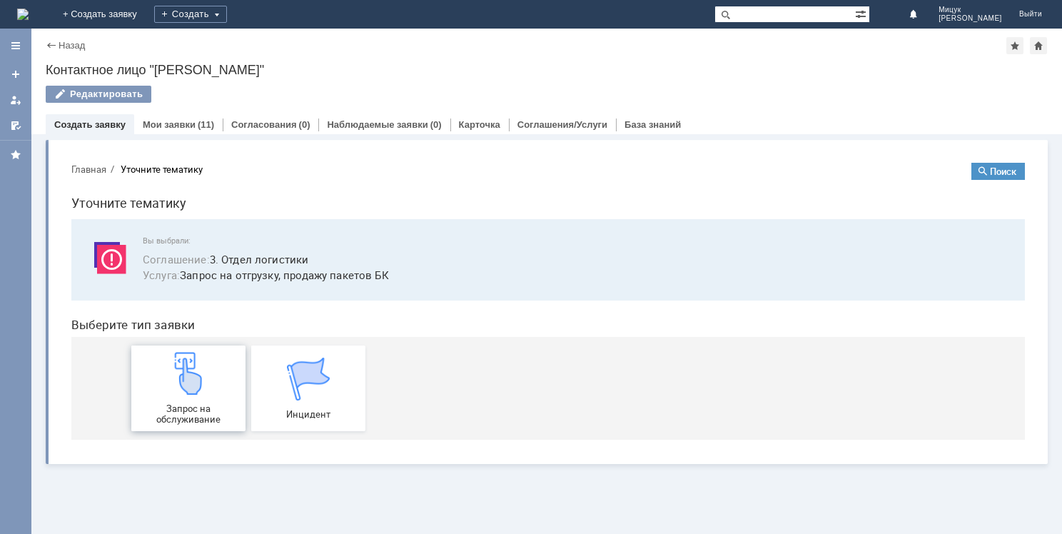
click at [208, 374] on img at bounding box center [188, 373] width 43 height 43
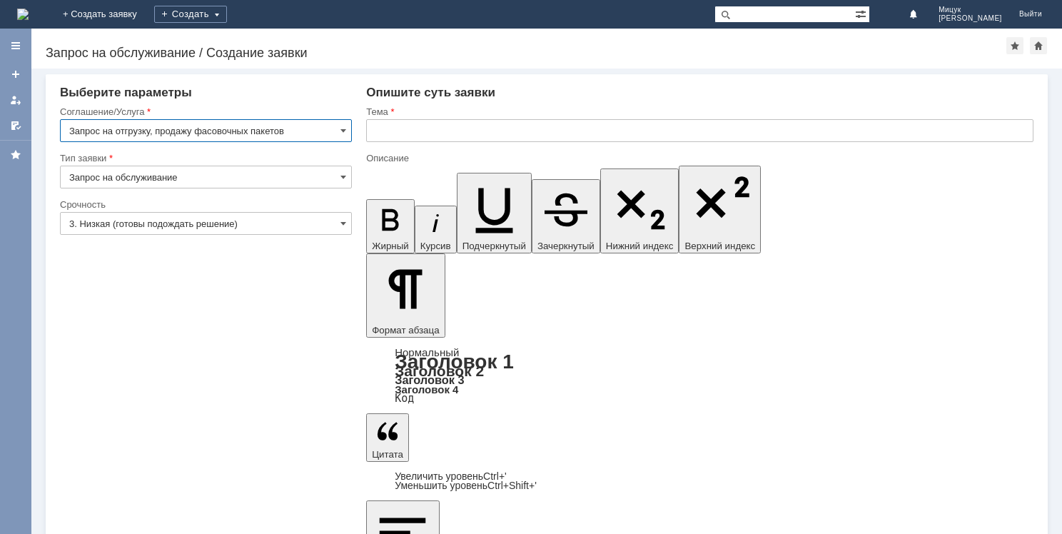
click at [264, 223] on input "3. Низкая (готовы подождать решение)" at bounding box center [206, 223] width 292 height 23
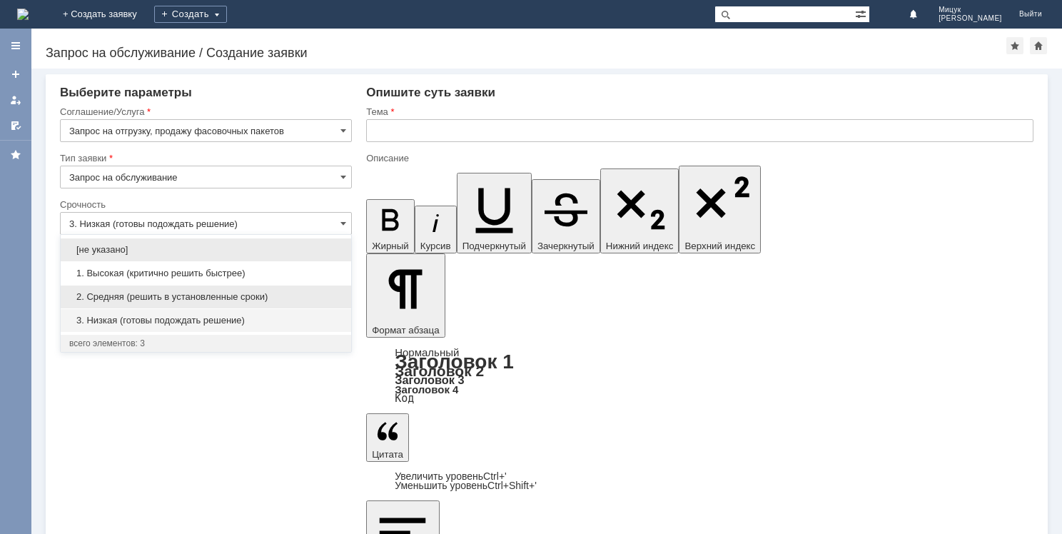
click at [290, 288] on div "2. Средняя (решить в установленные сроки)" at bounding box center [206, 296] width 290 height 23
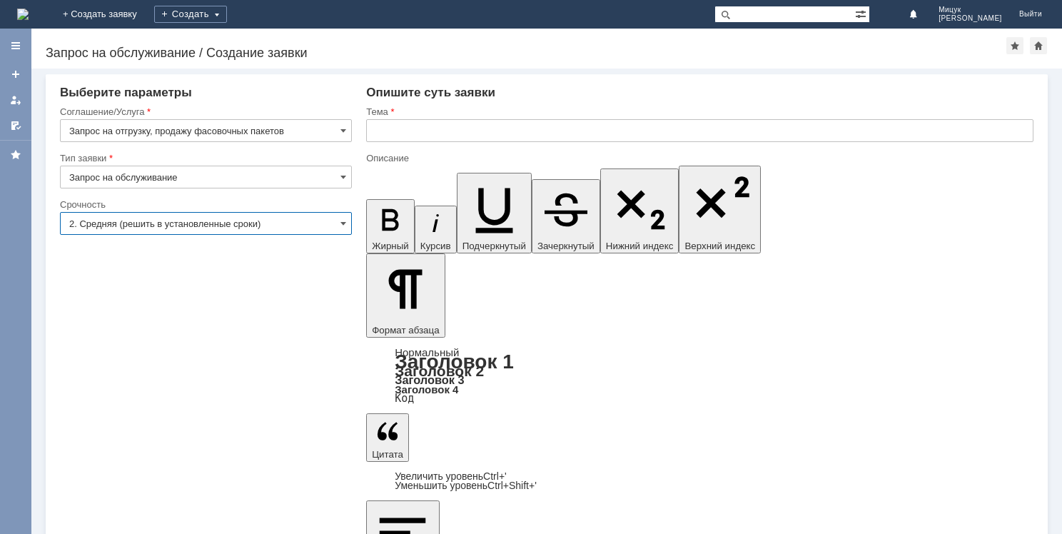
type input "2. Средняя (решить в установленные сроки)"
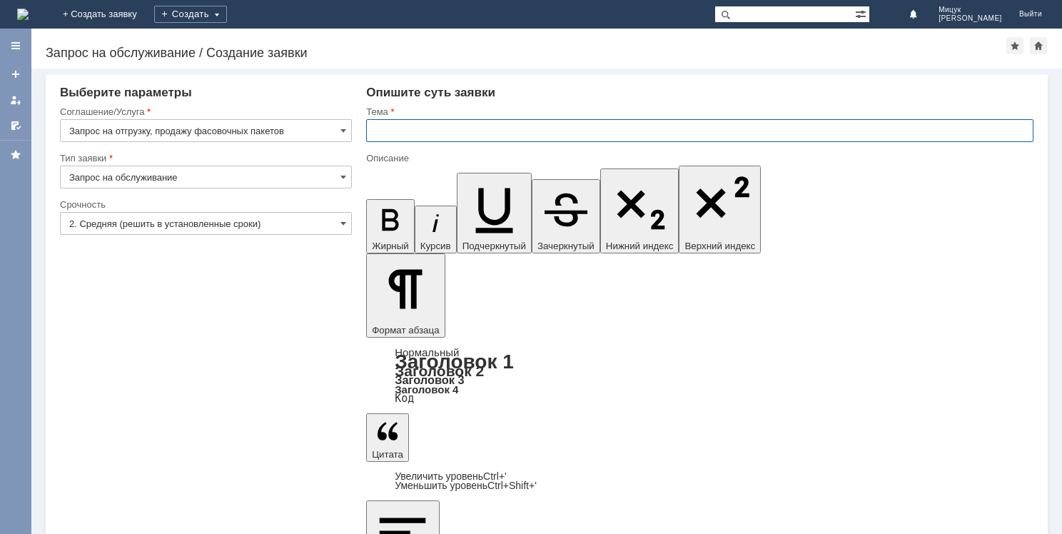
click at [411, 128] on input "text" at bounding box center [699, 130] width 667 height 23
type input "Заказ на МБК фасовочных пакетов"
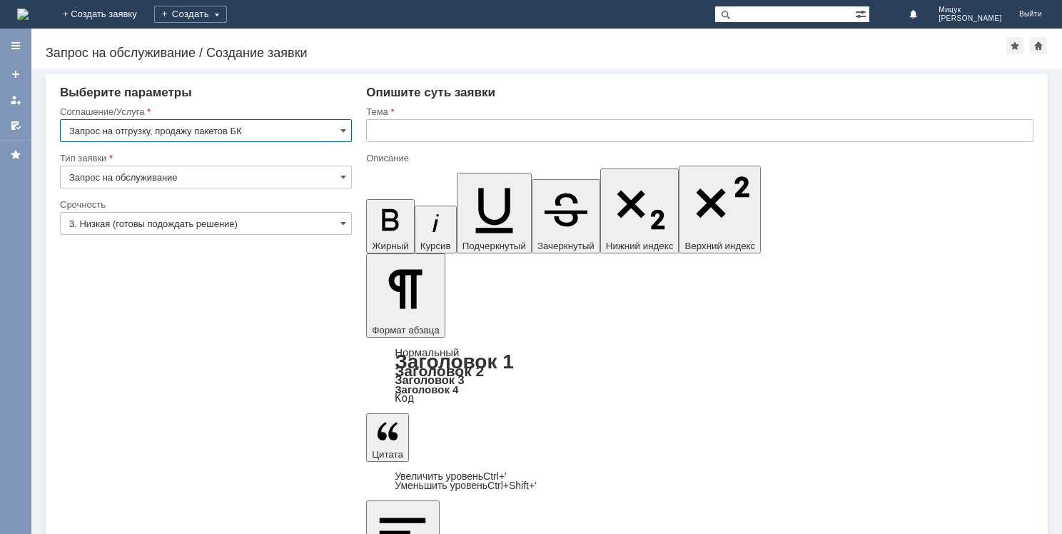
click at [201, 222] on input "3. Низкая (готовы подождать решение)" at bounding box center [206, 223] width 292 height 23
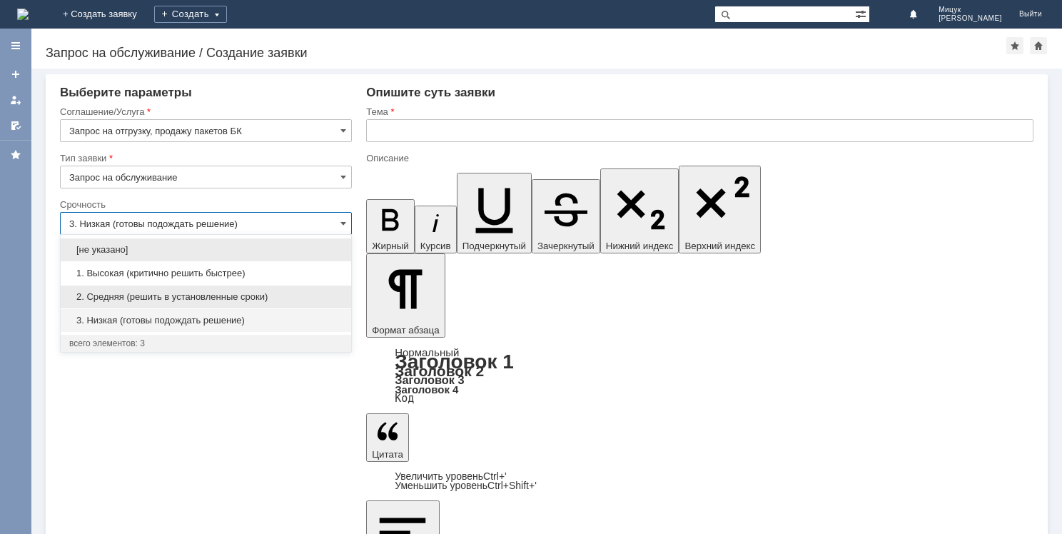
click at [203, 292] on span "2. Средняя (решить в установленные сроки)" at bounding box center [205, 296] width 273 height 11
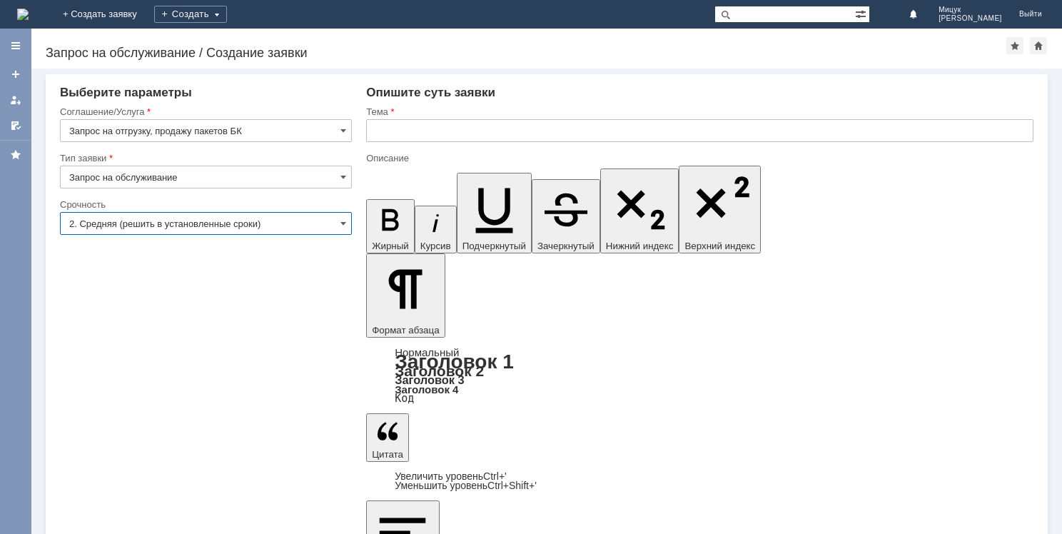
type input "2. Средняя (решить в установленные сроки)"
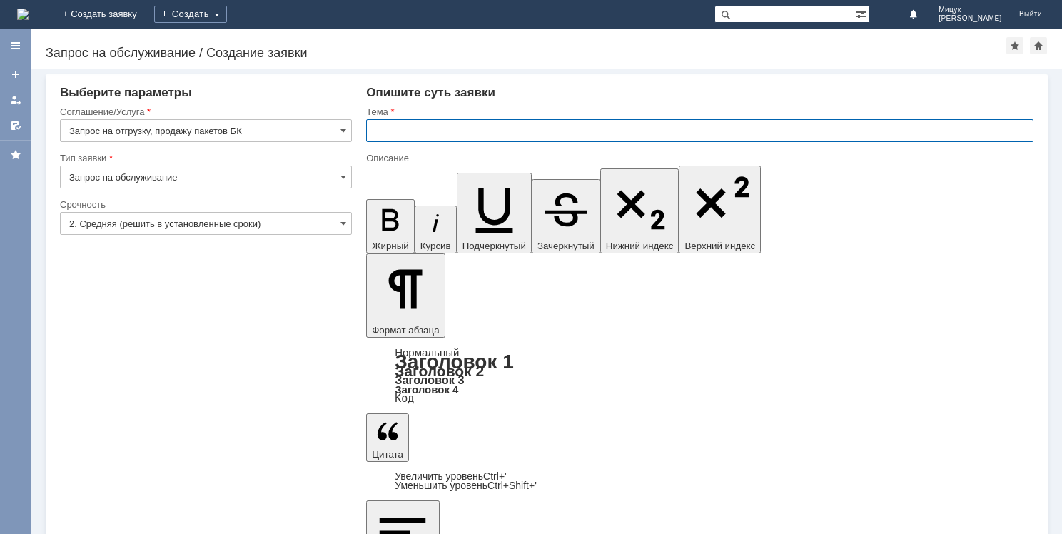
click at [465, 125] on input "text" at bounding box center [699, 130] width 667 height 23
type input "Заказ на МБК пакетов БК"
